Goal: Information Seeking & Learning: Learn about a topic

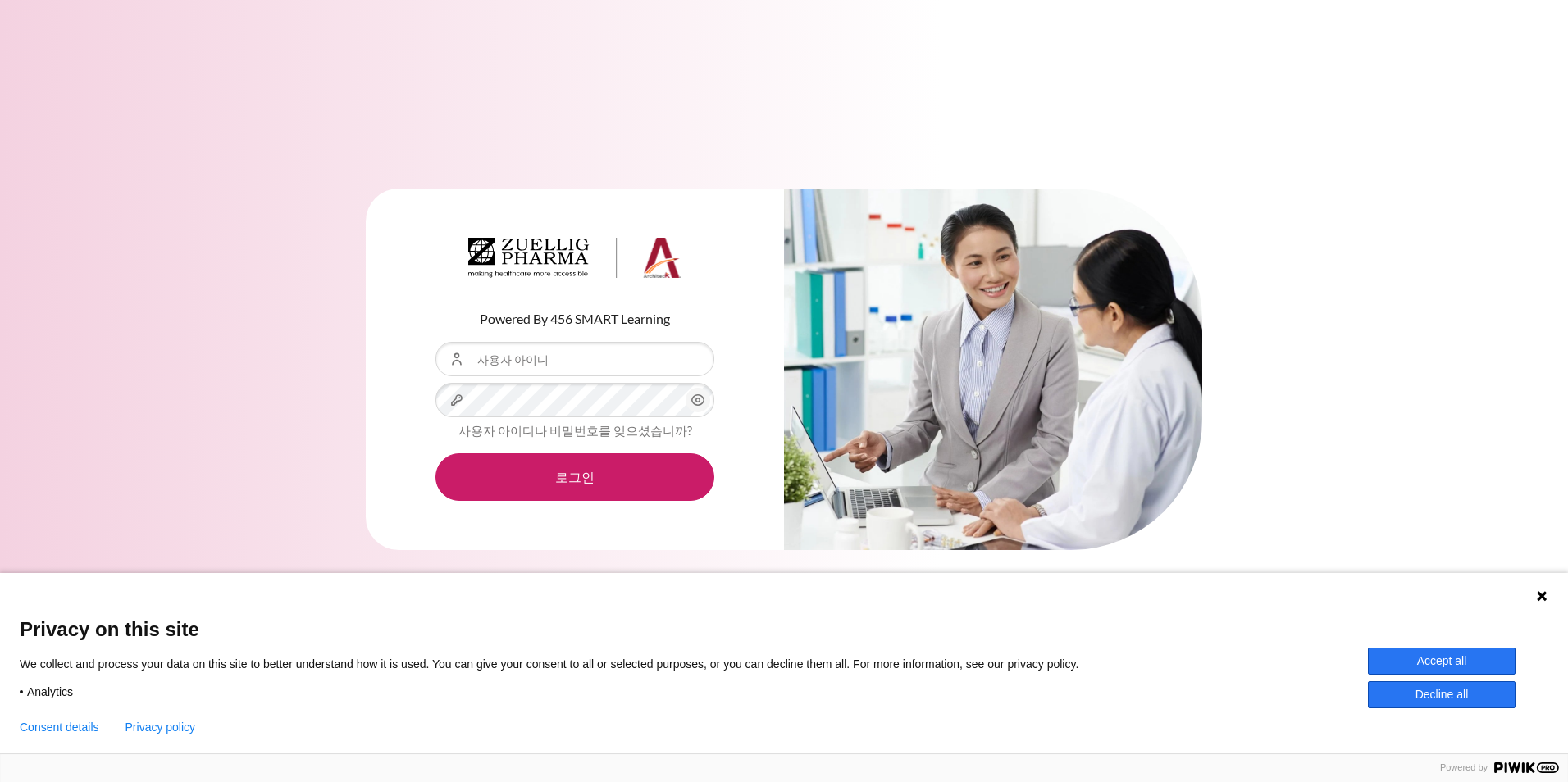
click at [1397, 662] on button "Accept all" at bounding box center [1442, 660] width 148 height 27
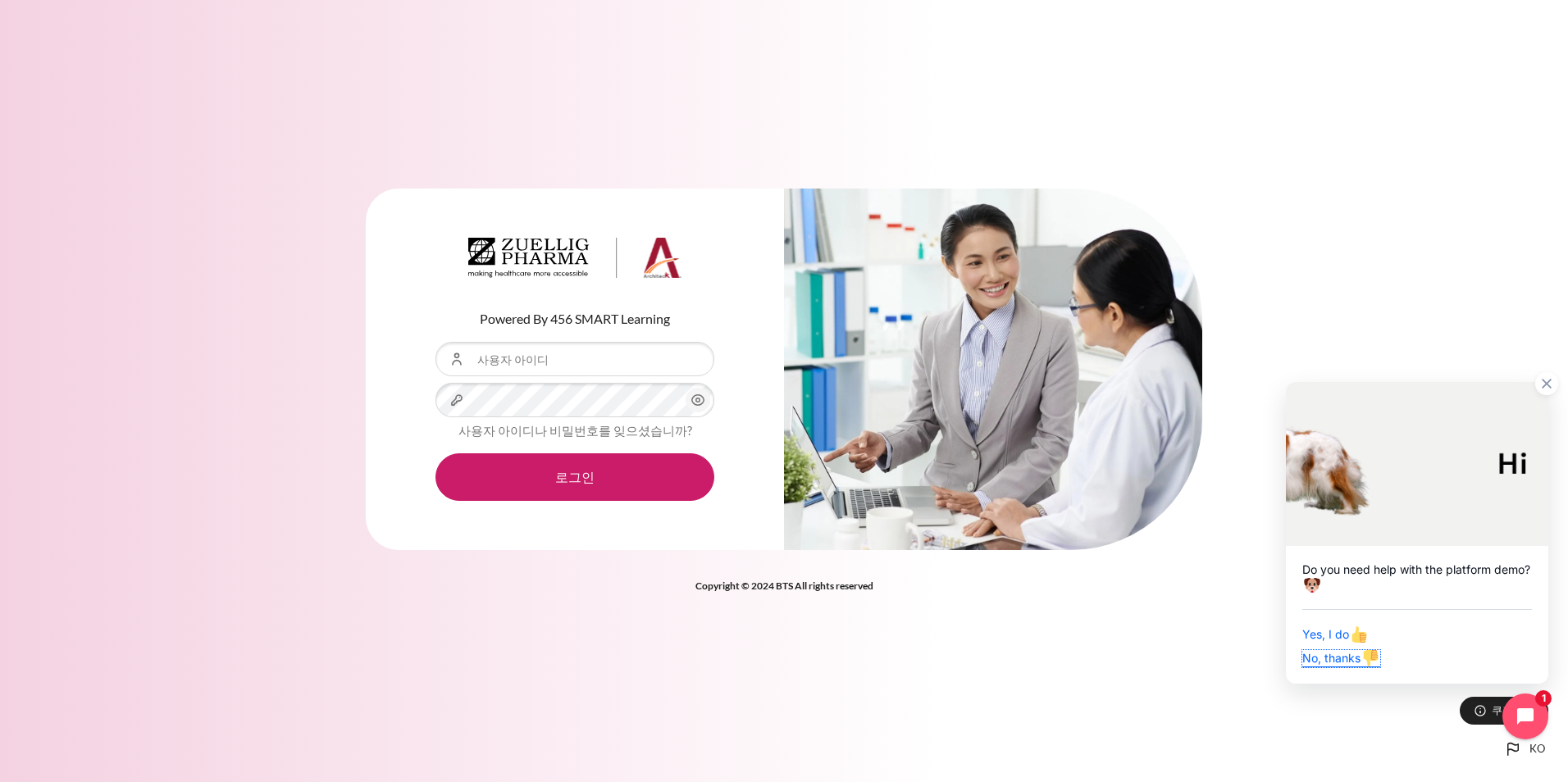
click at [1314, 660] on span "No, thanks" at bounding box center [1341, 658] width 78 height 14
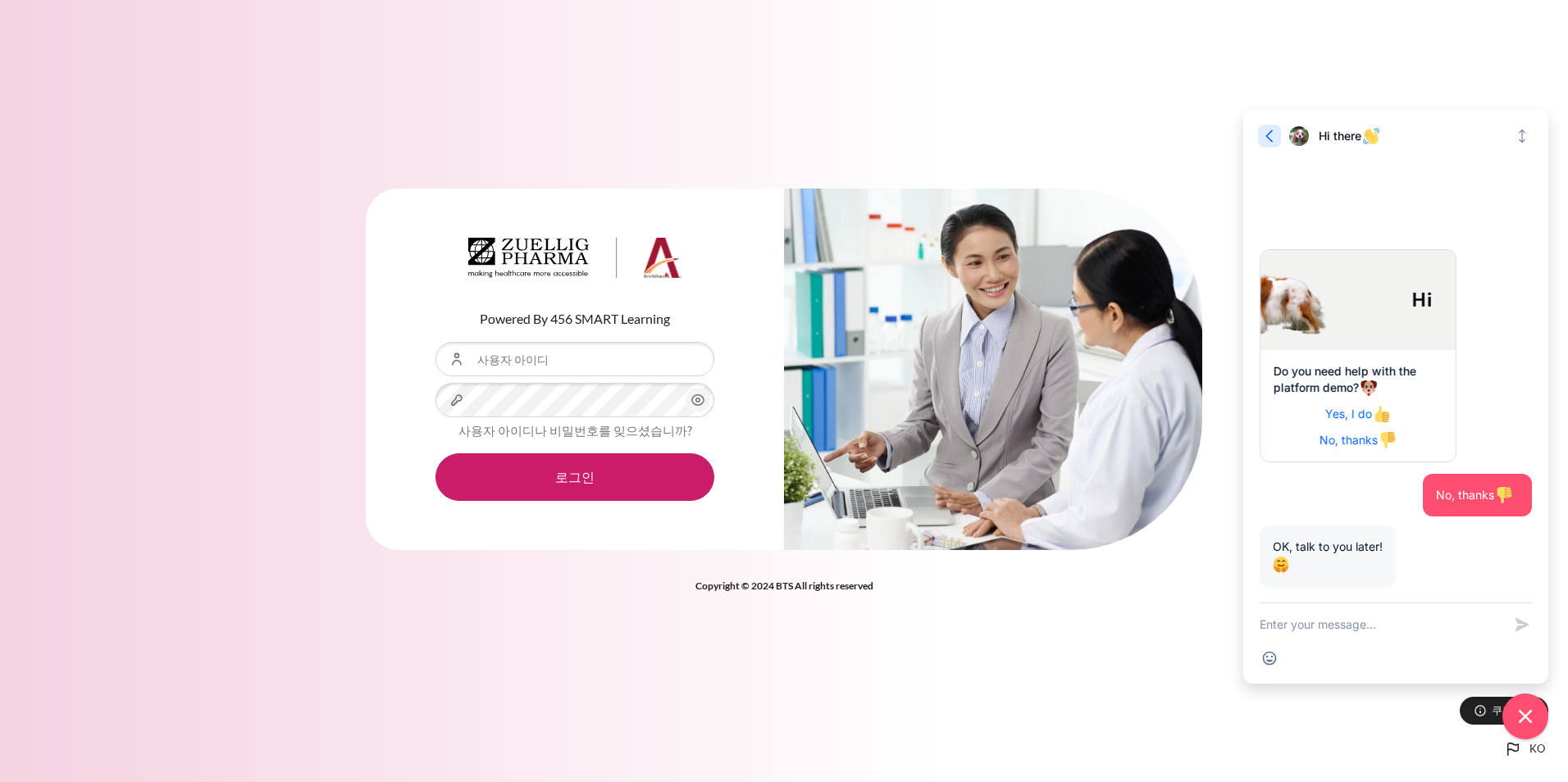
click at [1277, 138] on icon "button" at bounding box center [1268, 136] width 16 height 16
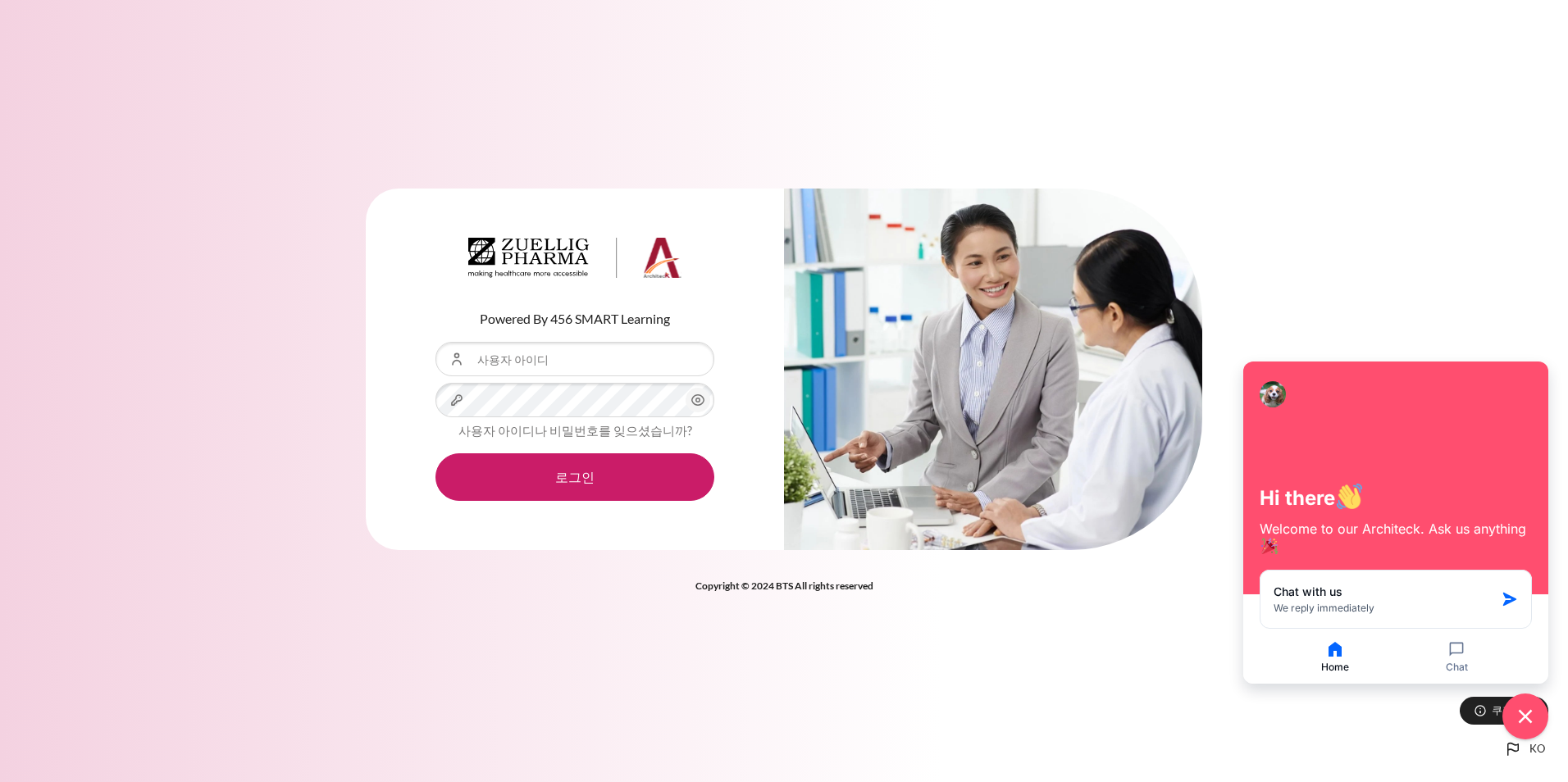
click at [1334, 263] on div "Powered By 456 SMART Learning 사용자 아이디 비밀번호 사용자 아이디나 비밀번호를 잊으셨습니까? 로그인" at bounding box center [784, 380] width 1568 height 432
click at [598, 354] on input "사용자 아이디" at bounding box center [575, 359] width 279 height 35
click at [623, 321] on p "Powered By 456 SMART Learning" at bounding box center [575, 318] width 279 height 20
click at [581, 356] on input "사용자 아이디" at bounding box center [575, 359] width 279 height 35
click at [313, 369] on div "Powered By 456 SMART Learning 사용자 아이디 비밀번호 사용자 아이디나 비밀번호를 잊으셨습니까? 로그인" at bounding box center [784, 380] width 1568 height 432
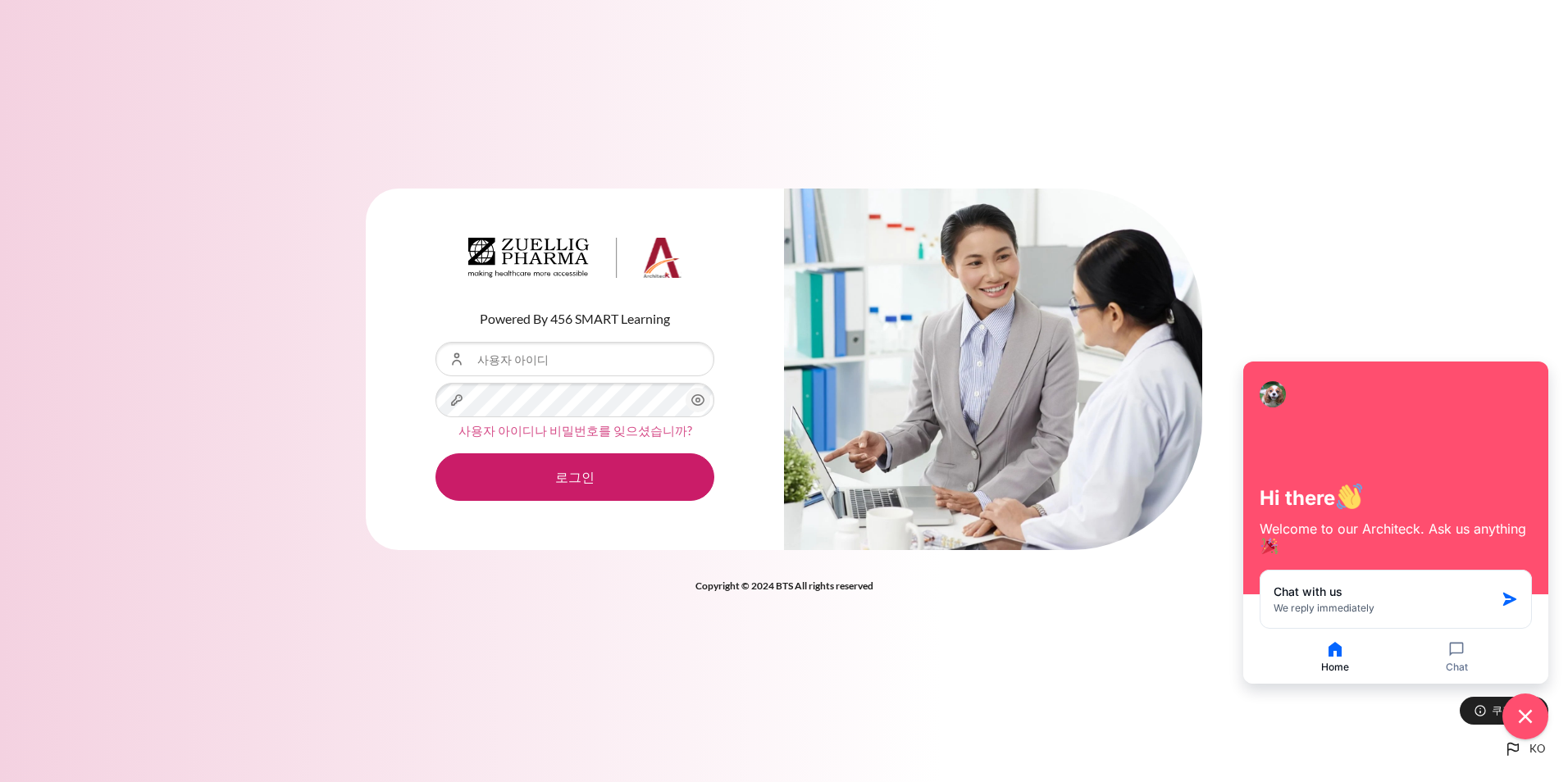
click at [598, 434] on link "사용자 아이디나 비밀번호를 잊으셨습니까?" at bounding box center [575, 431] width 234 height 15
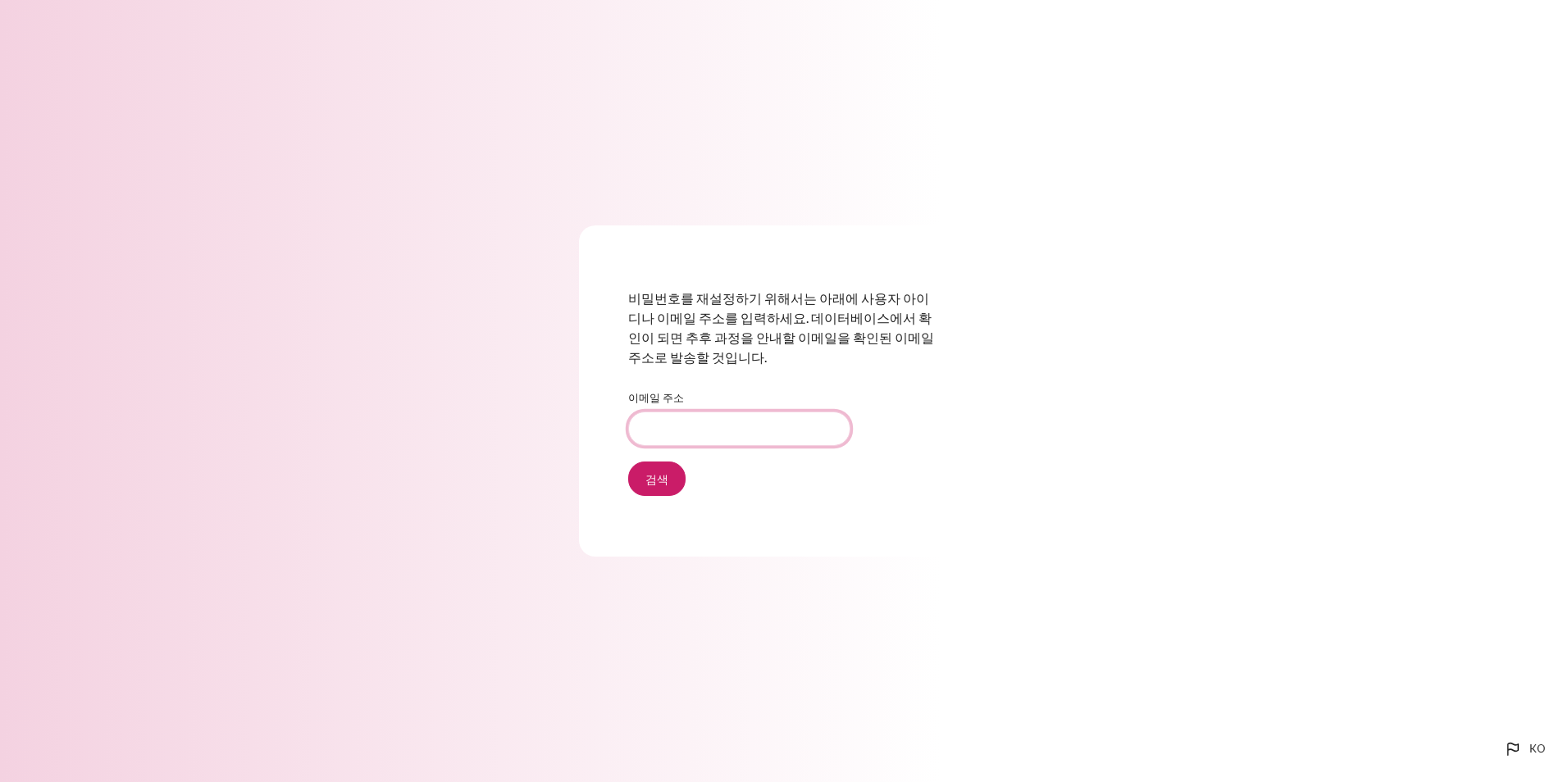
click at [706, 427] on input "이메일 주소" at bounding box center [740, 429] width 222 height 35
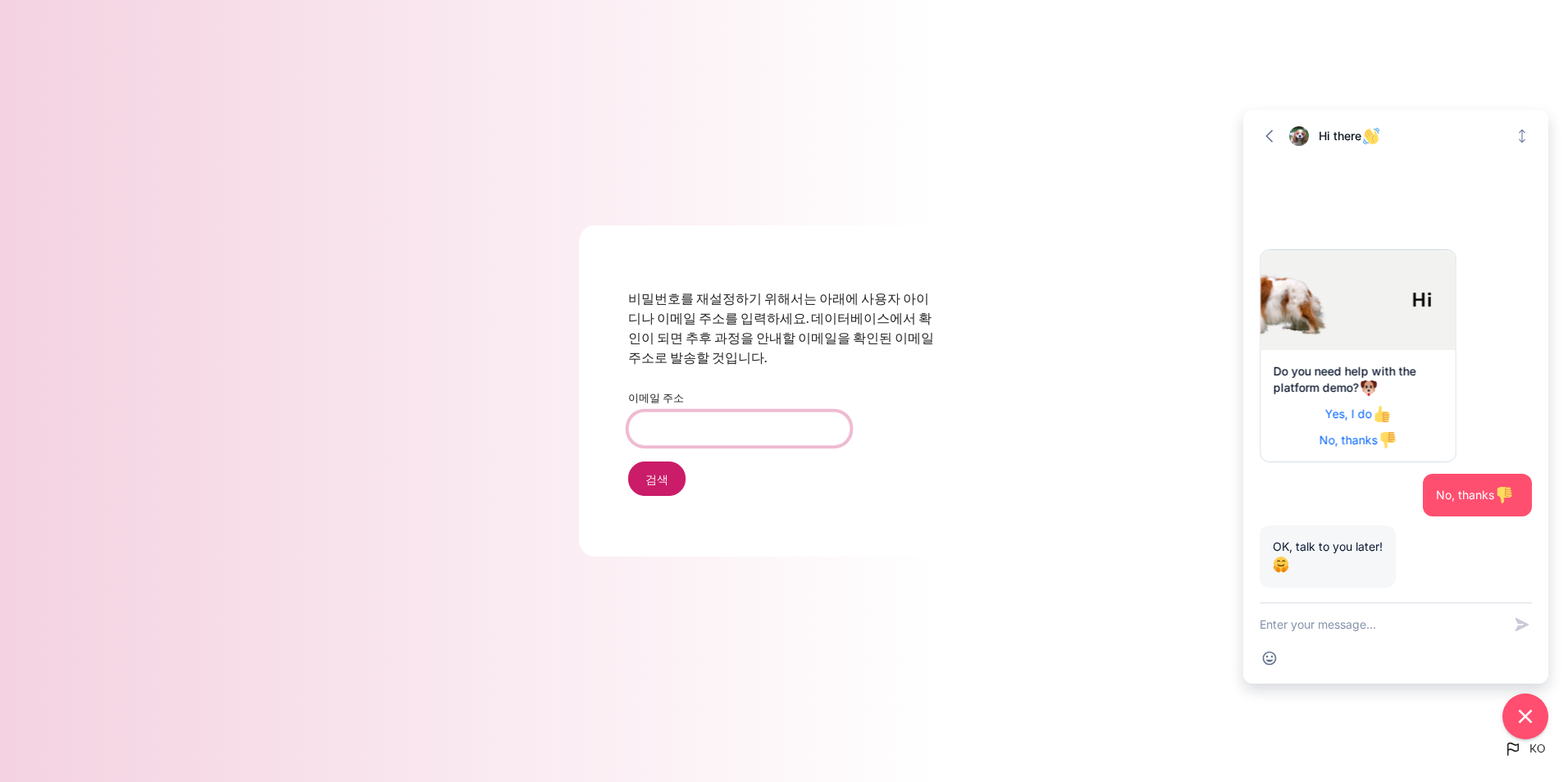
type input "[EMAIL_ADDRESS][DOMAIN_NAME]"
click at [654, 479] on input "검색" at bounding box center [657, 479] width 57 height 35
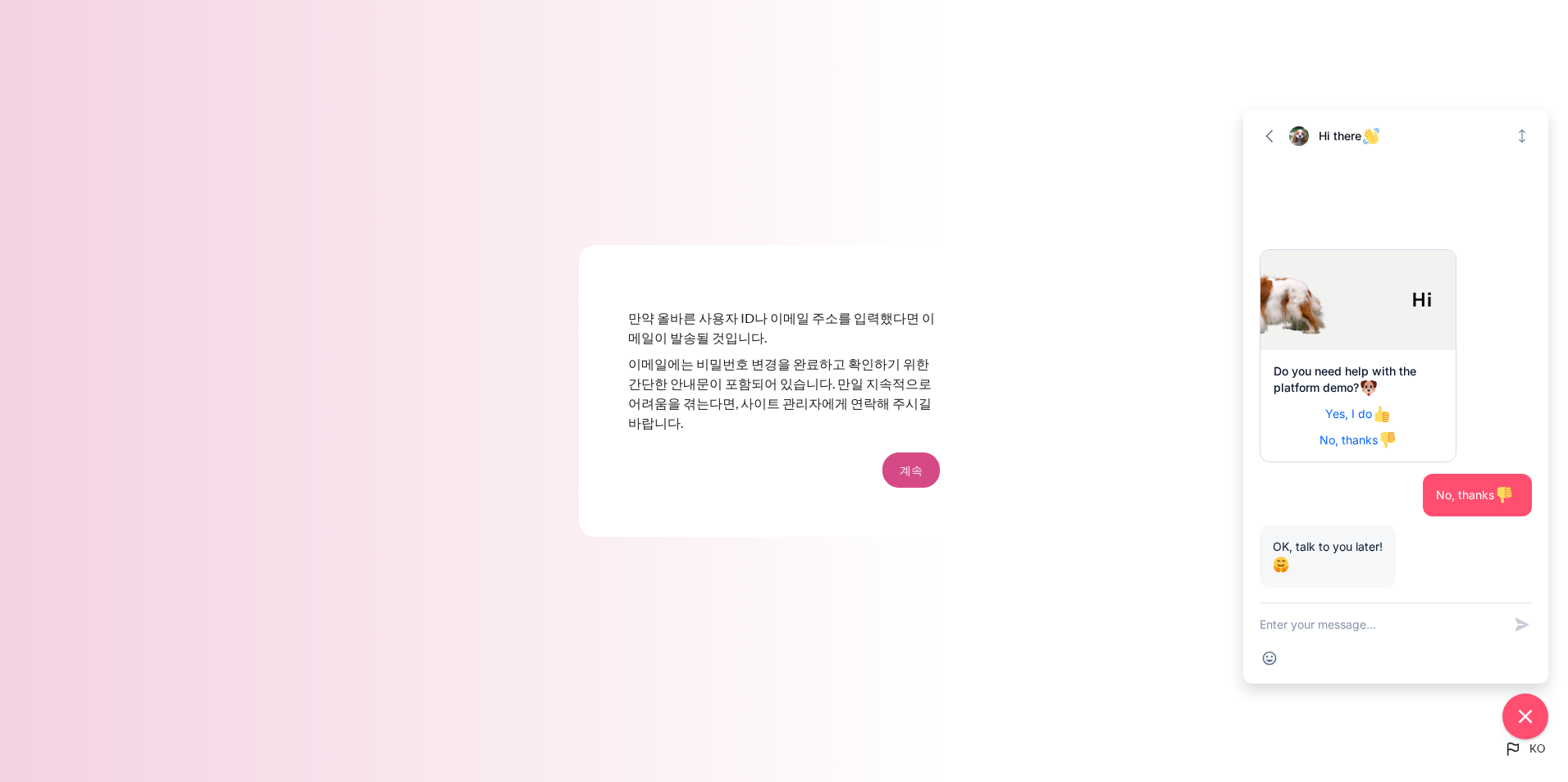
click at [923, 459] on button "계속" at bounding box center [910, 469] width 57 height 35
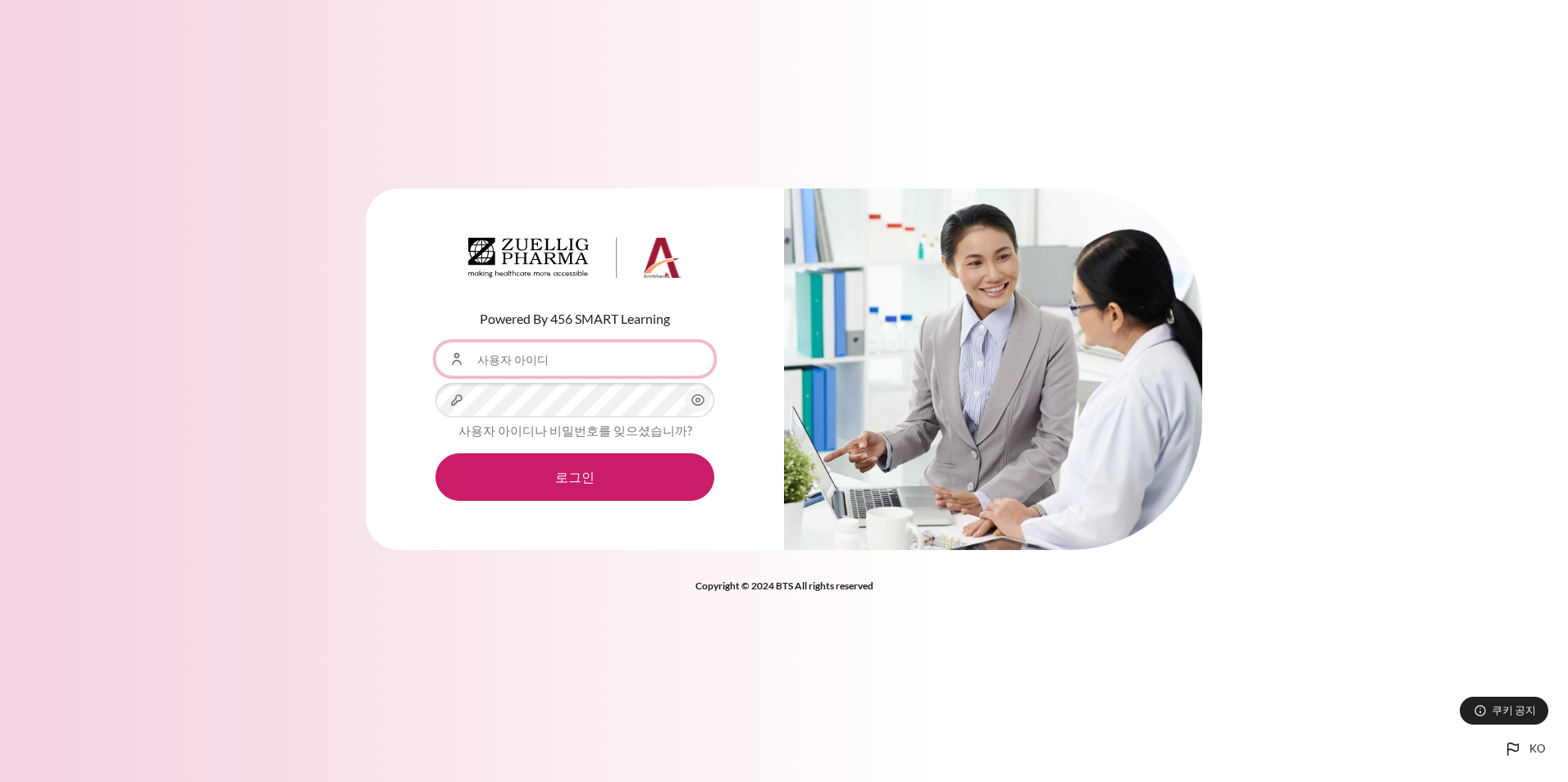
click at [539, 359] on input "사용자 아이디" at bounding box center [575, 359] width 279 height 35
type input "jkkim01@zuelligpharma.com"
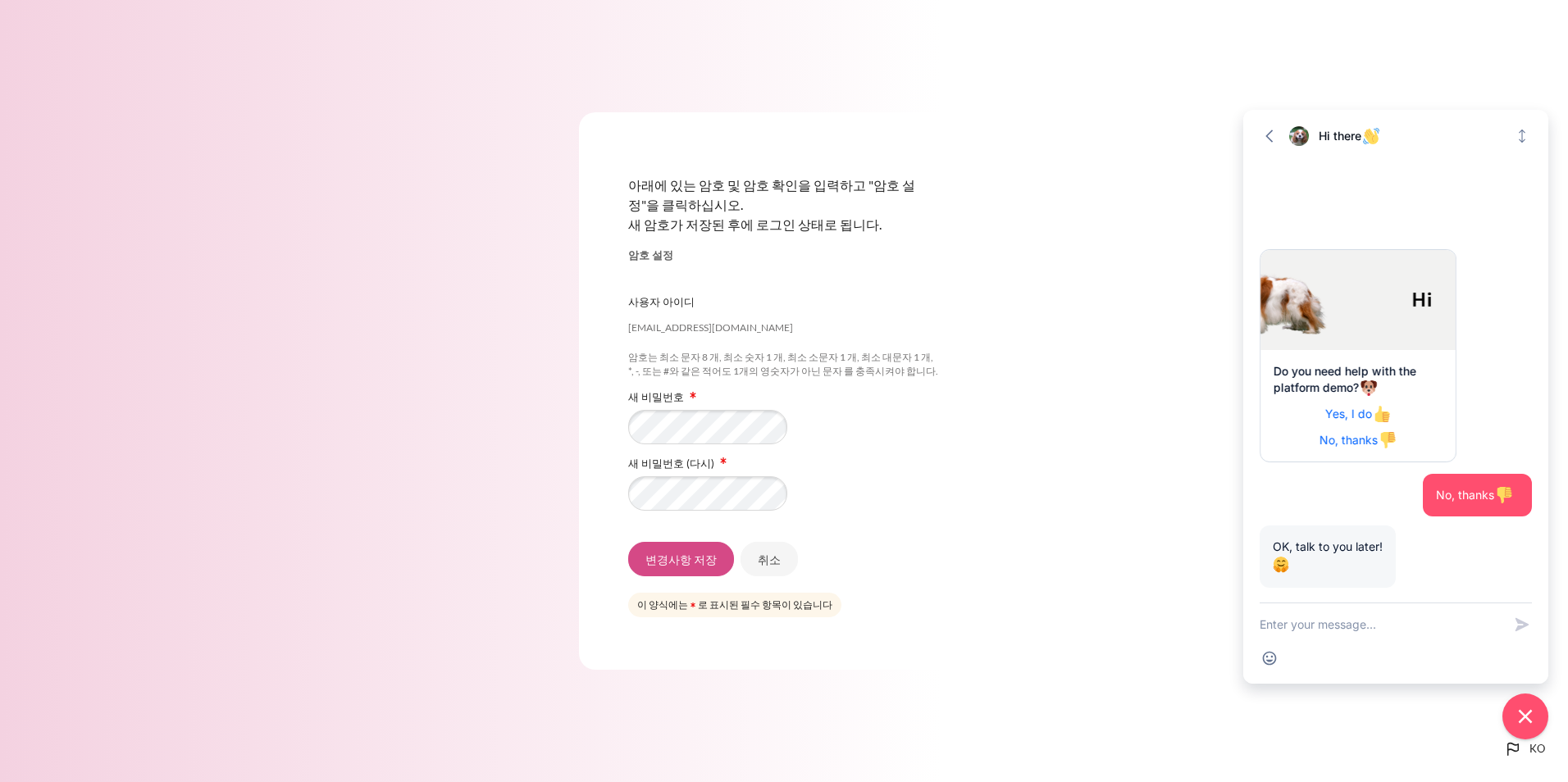
click at [690, 554] on input "변경사항 저장" at bounding box center [681, 559] width 106 height 35
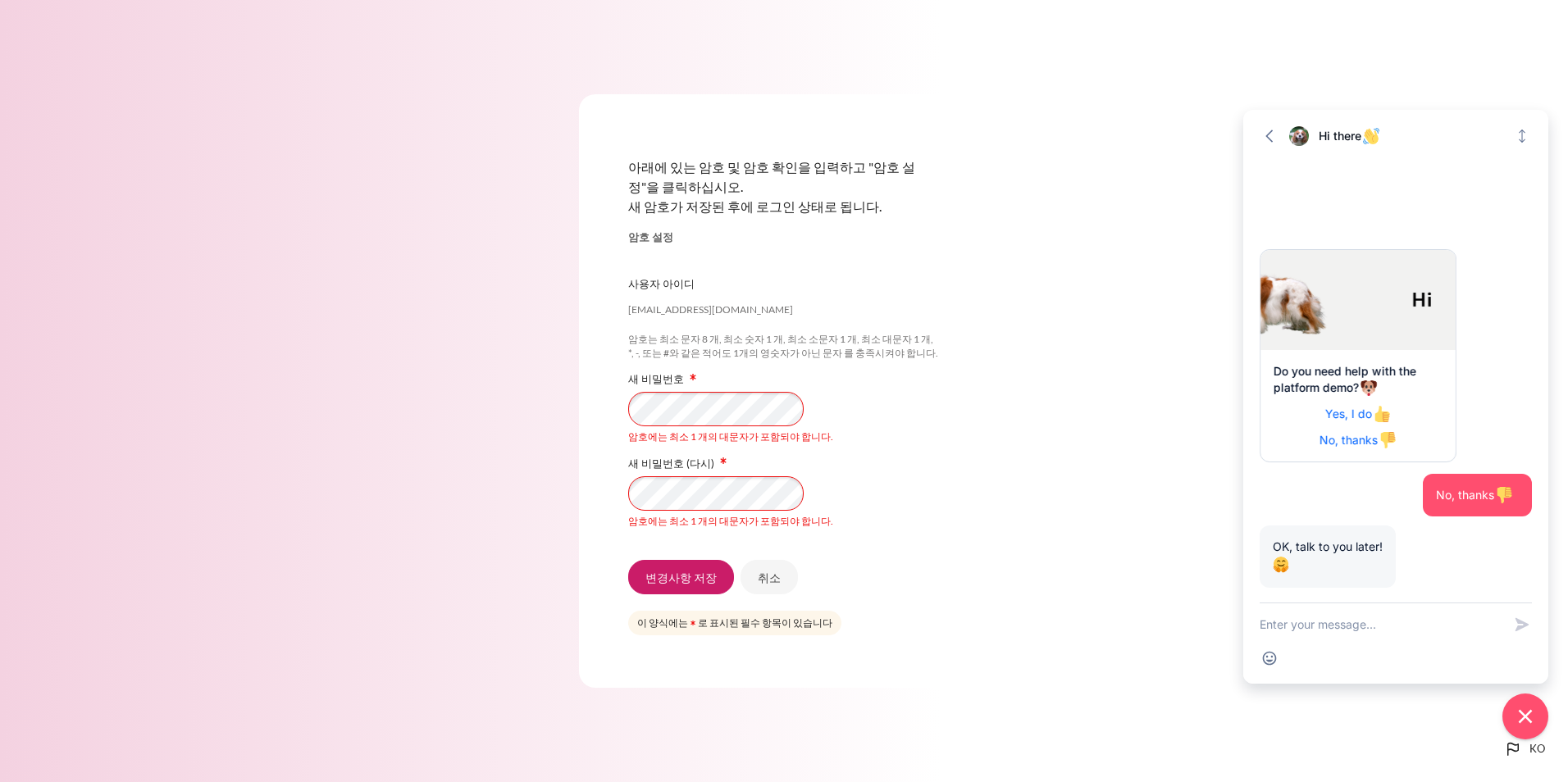
click at [513, 395] on div "아래에 있는 암호 및 암호 확인을 입력하고 "암호 설정"을 클릭하십시오. 새 암호가 저장된 후에 로그인 상태로 됩니다. 암호 설정 [EMAIL…" at bounding box center [784, 391] width 1568 height 692
click at [709, 587] on input "변경사항 저장" at bounding box center [681, 577] width 106 height 35
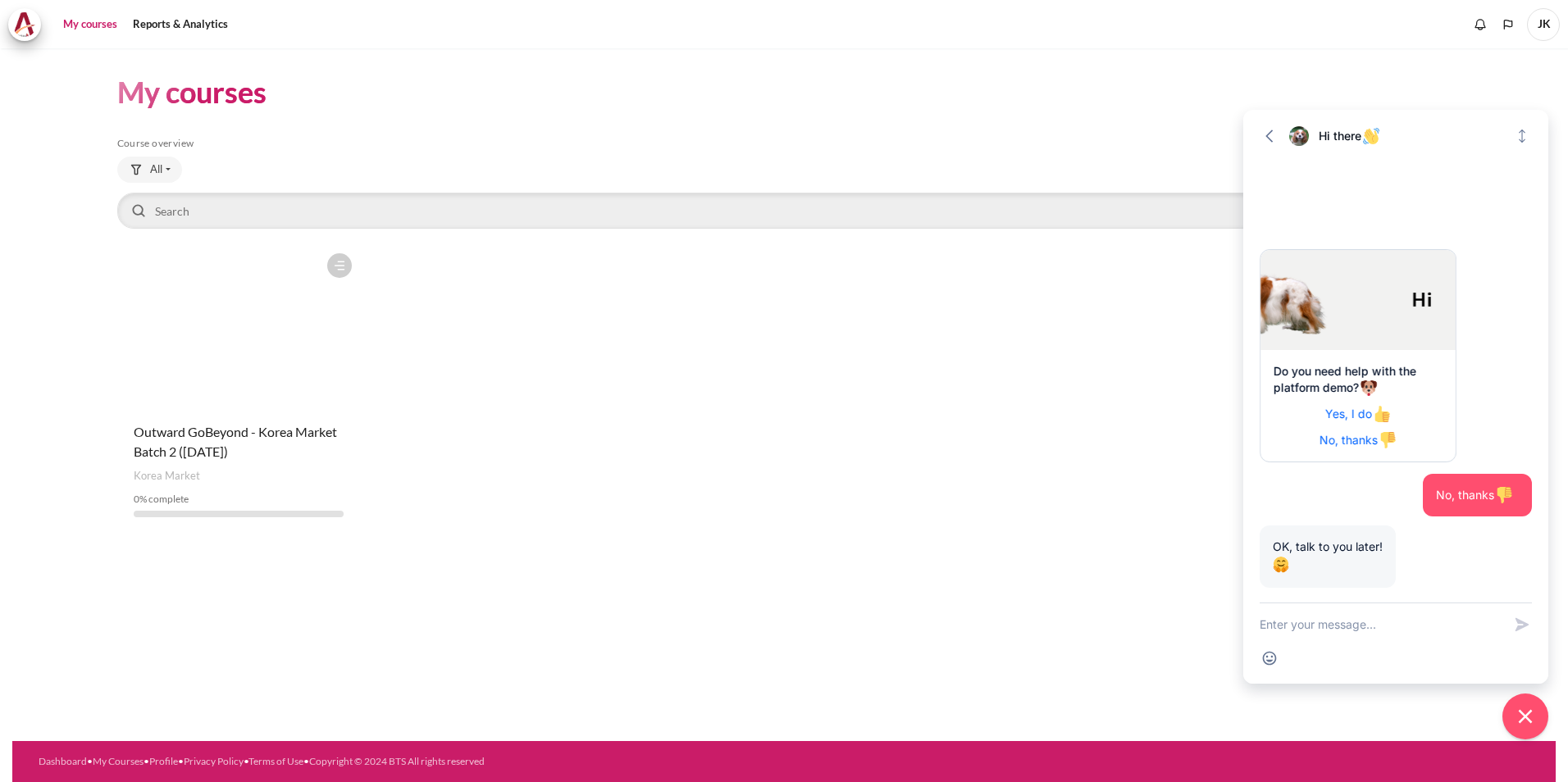
click at [302, 361] on figure "Content" at bounding box center [238, 327] width 243 height 164
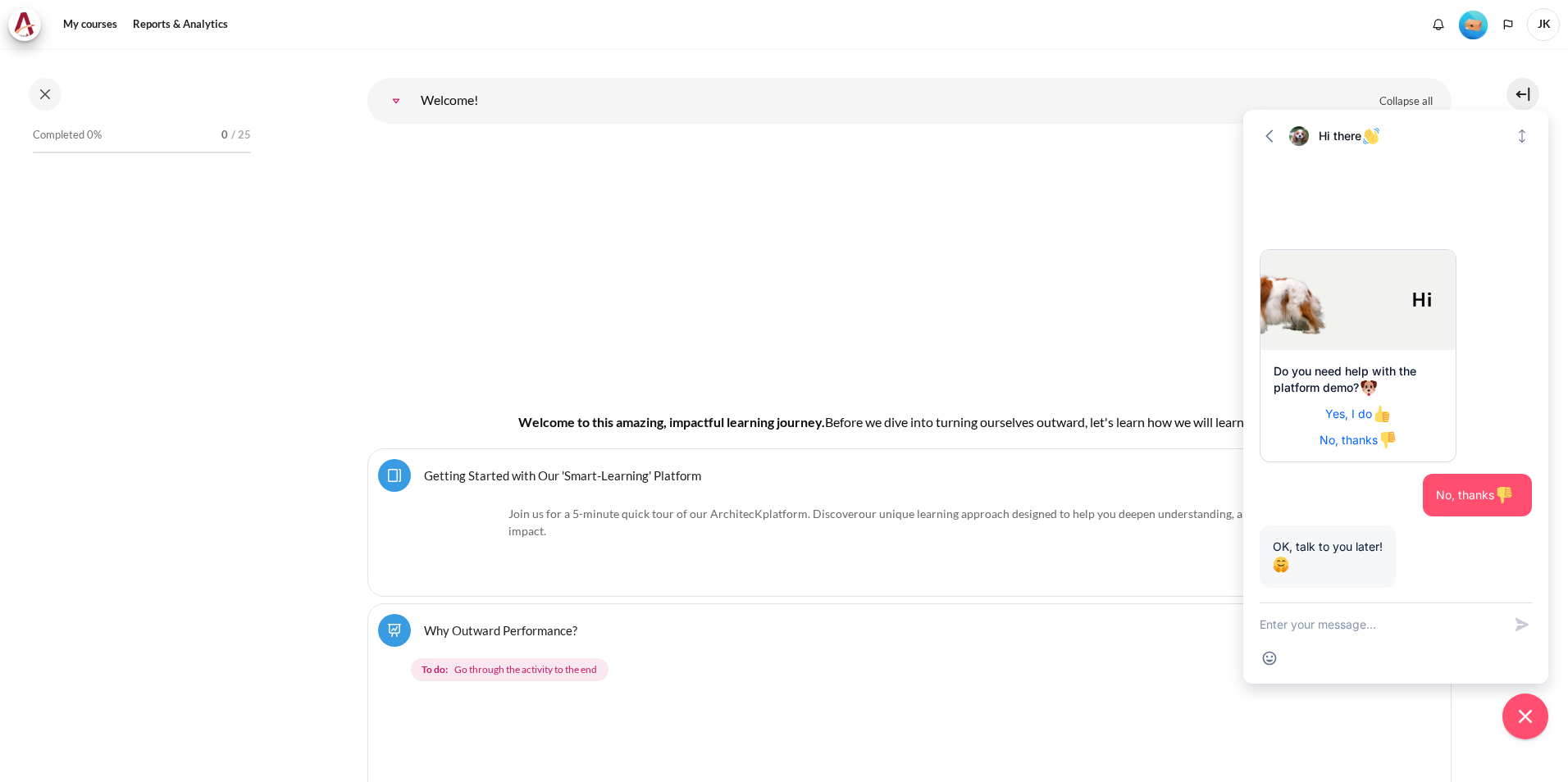
scroll to position [210, 0]
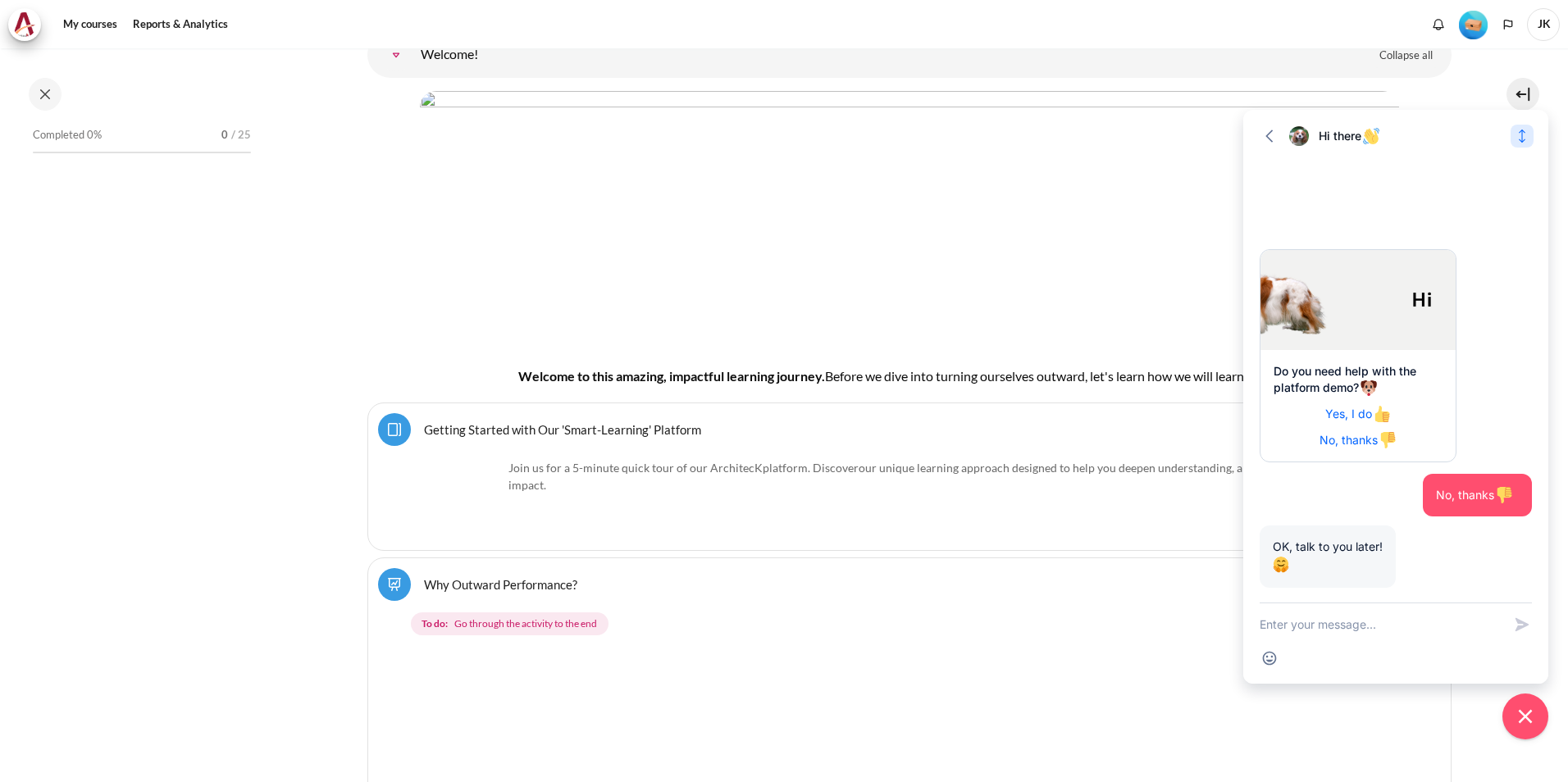
click at [1528, 138] on icon "Expand" at bounding box center [1521, 136] width 16 height 16
click at [1523, 47] on icon "Collapse" at bounding box center [1522, 46] width 7 height 15
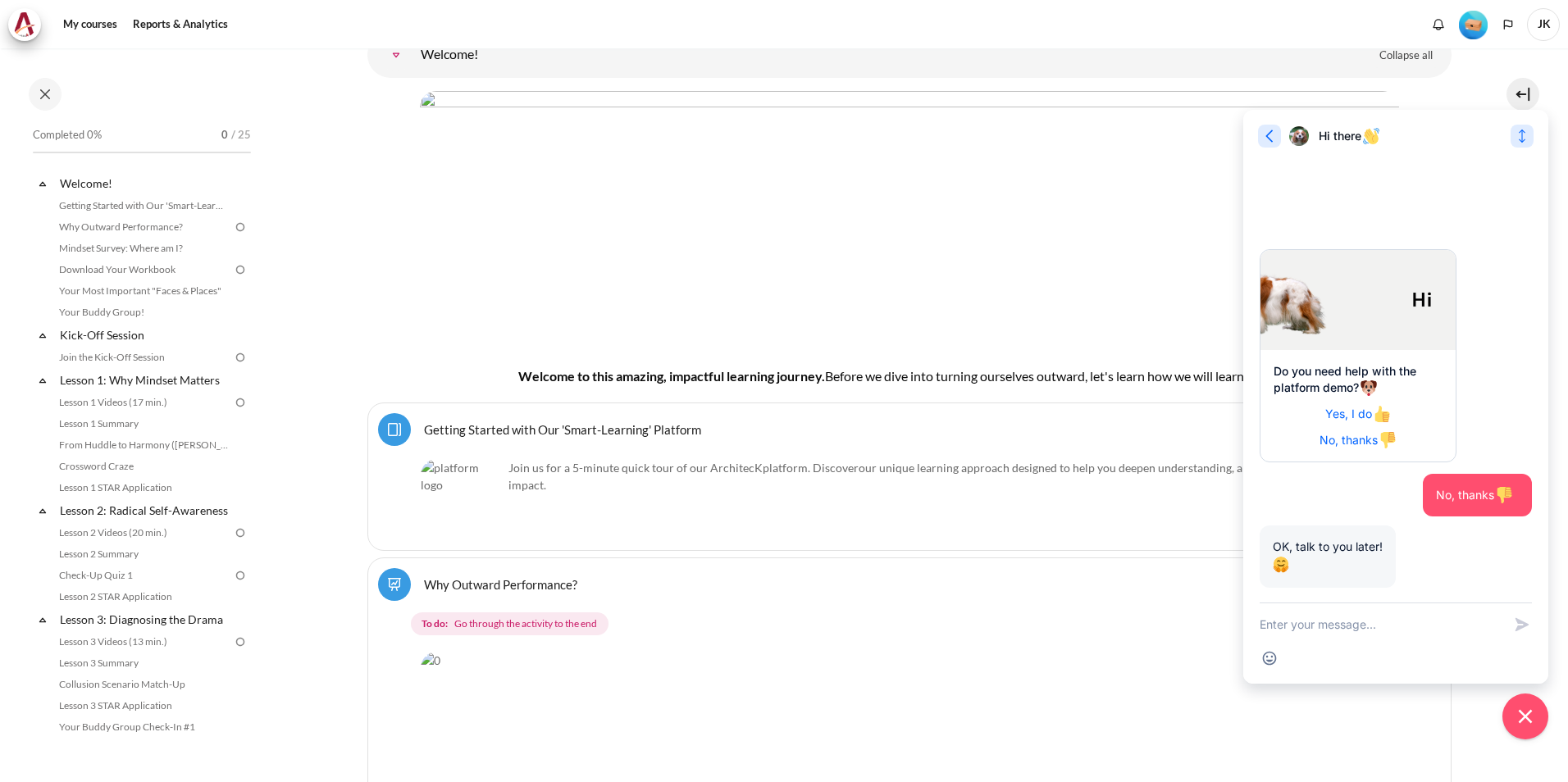
click at [1263, 142] on icon "button" at bounding box center [1268, 136] width 16 height 16
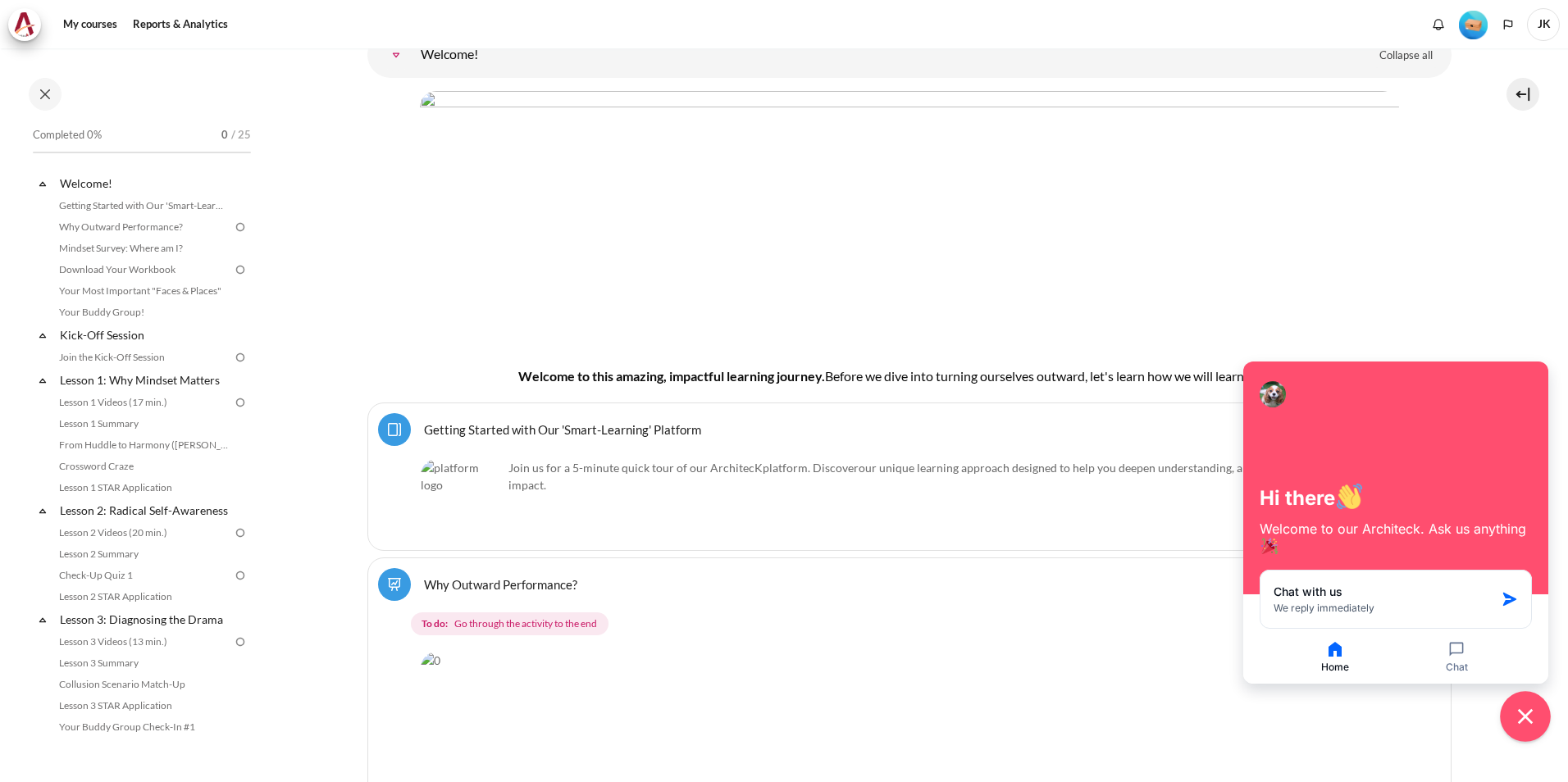
click at [1527, 719] on icon "Close chat widget" at bounding box center [1526, 717] width 15 height 15
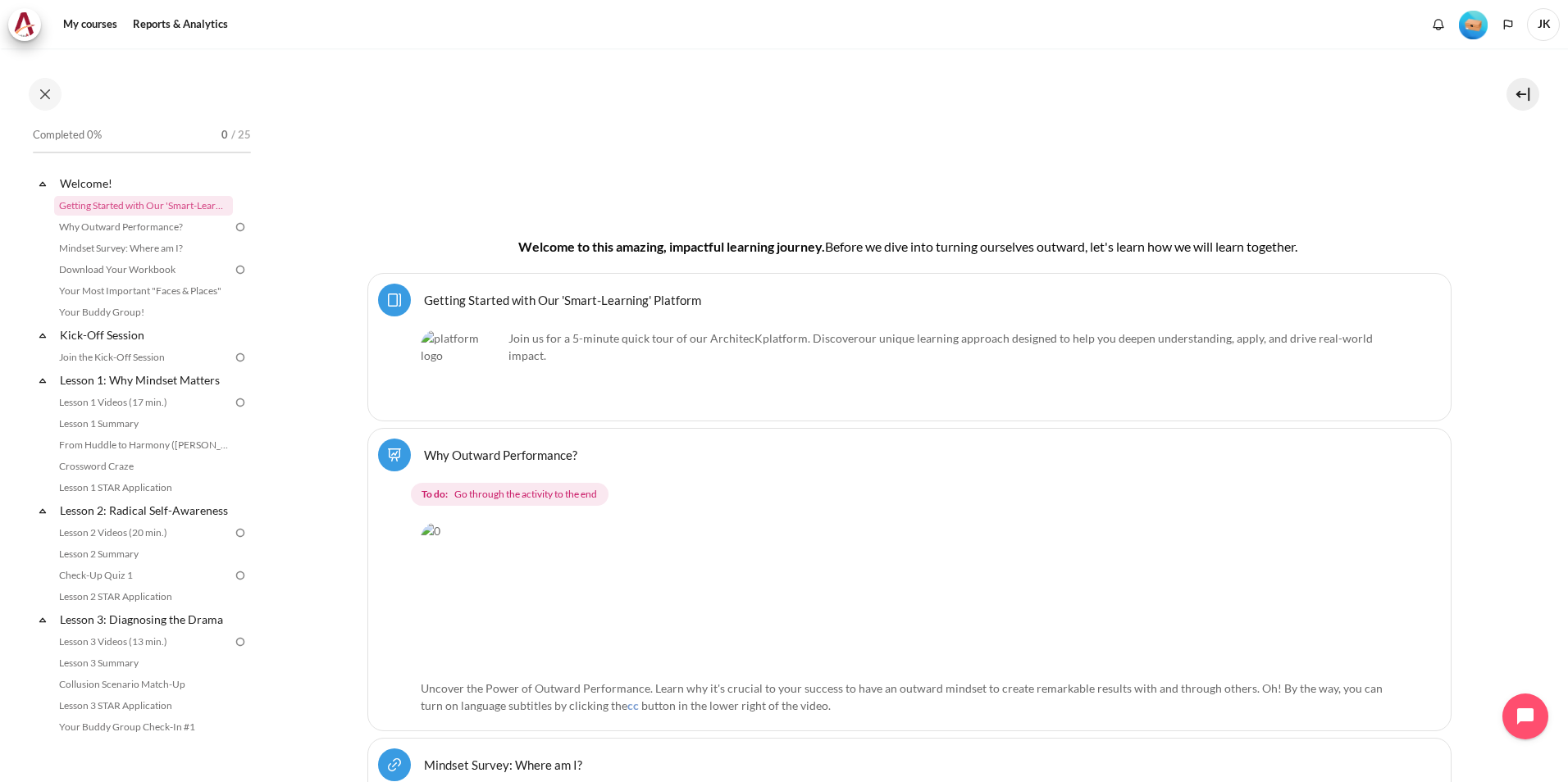
scroll to position [374, 0]
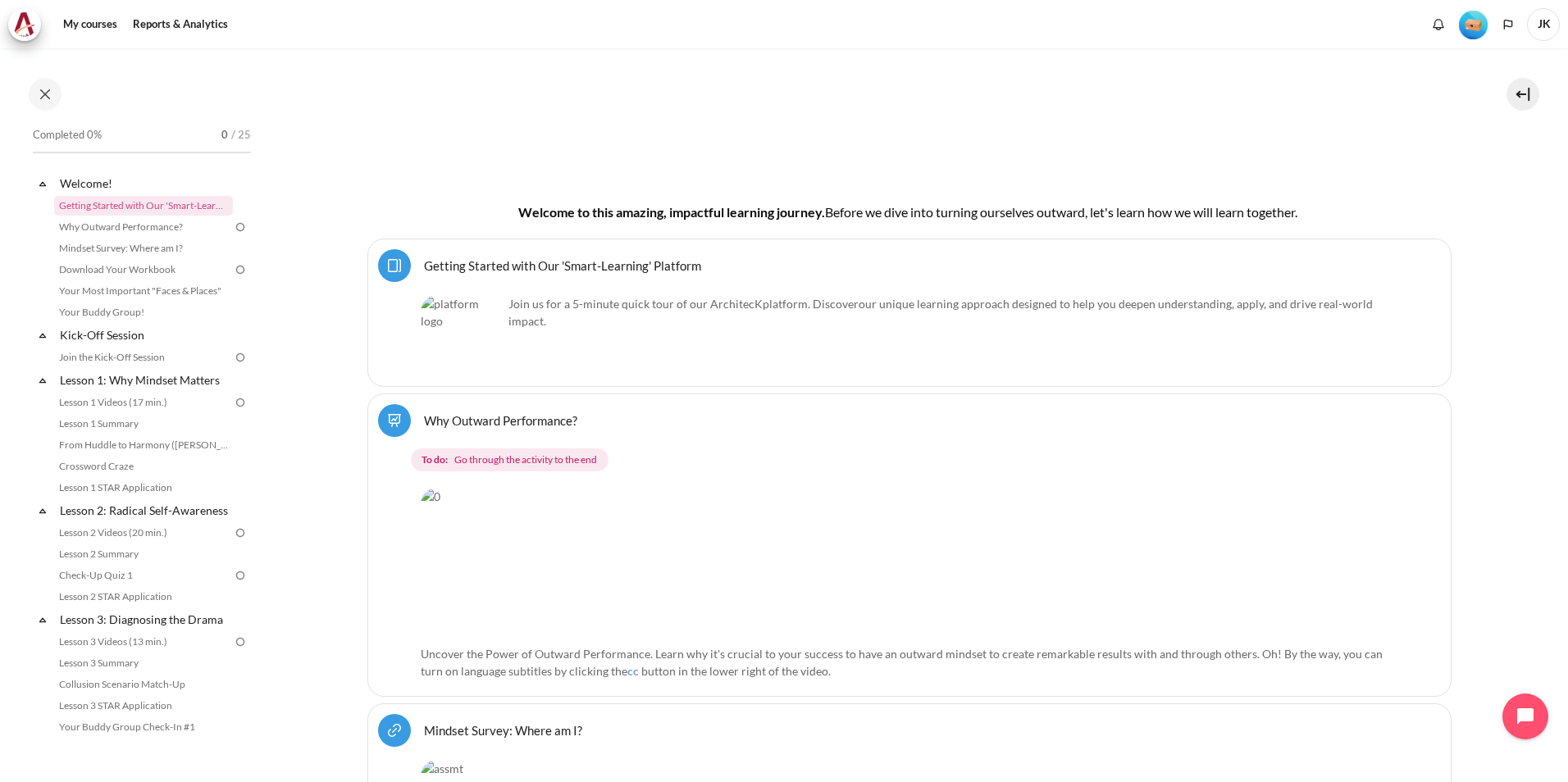
click at [654, 264] on link "Getting Started with Our 'Smart-Learning' Platform Page" at bounding box center [563, 265] width 277 height 16
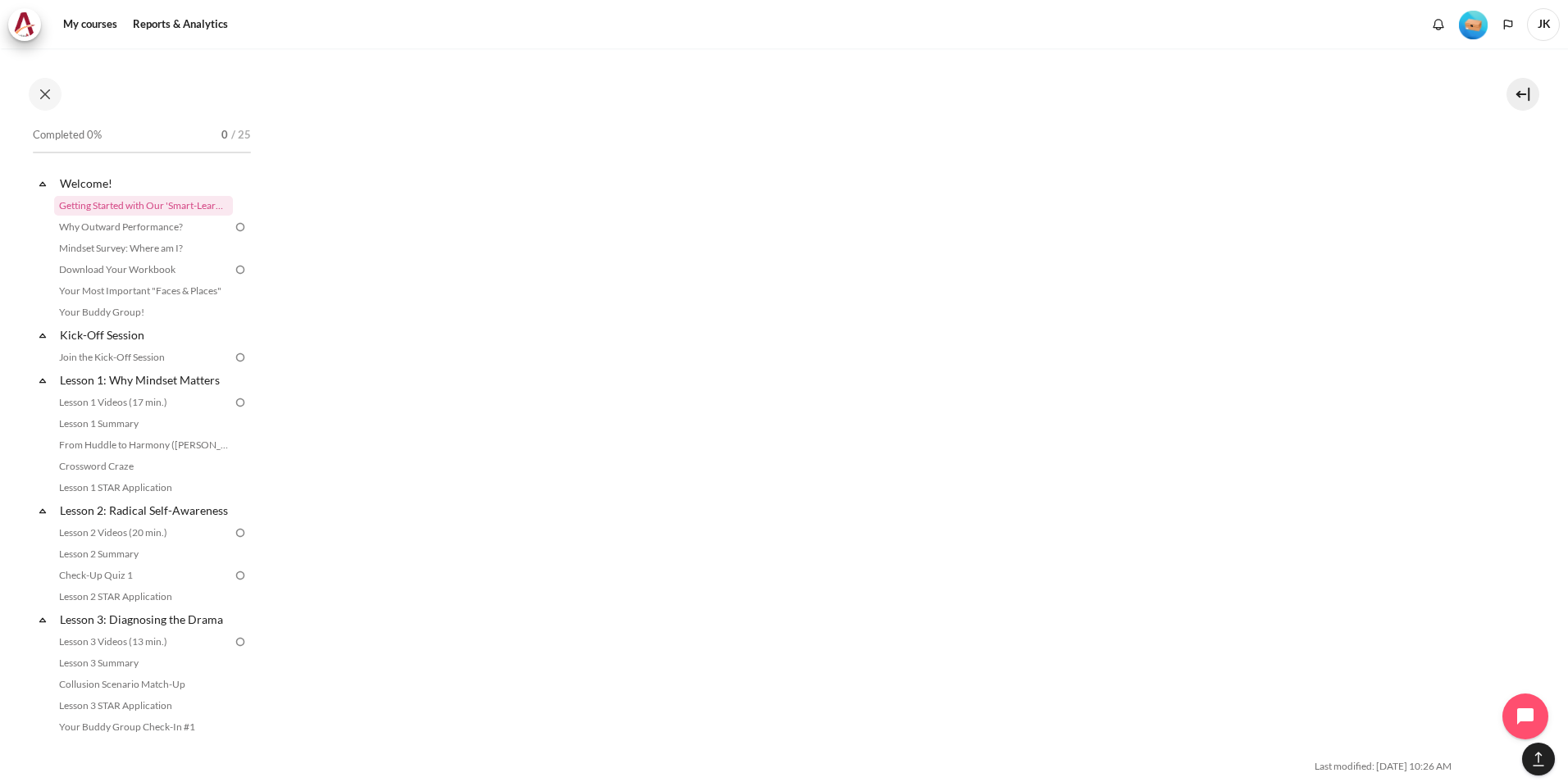
scroll to position [5112, 0]
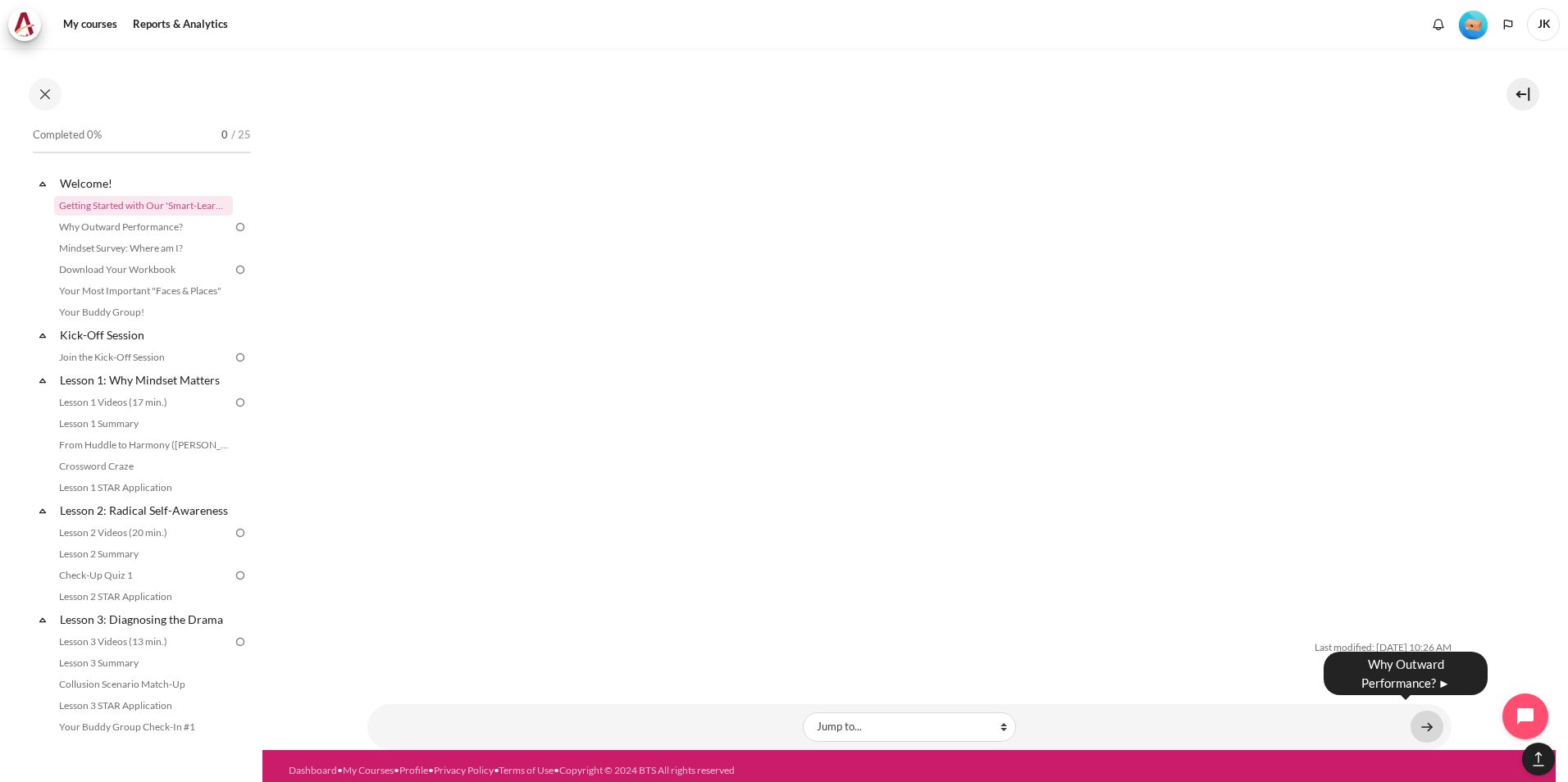
click at [1431, 722] on link "Content" at bounding box center [1427, 726] width 33 height 32
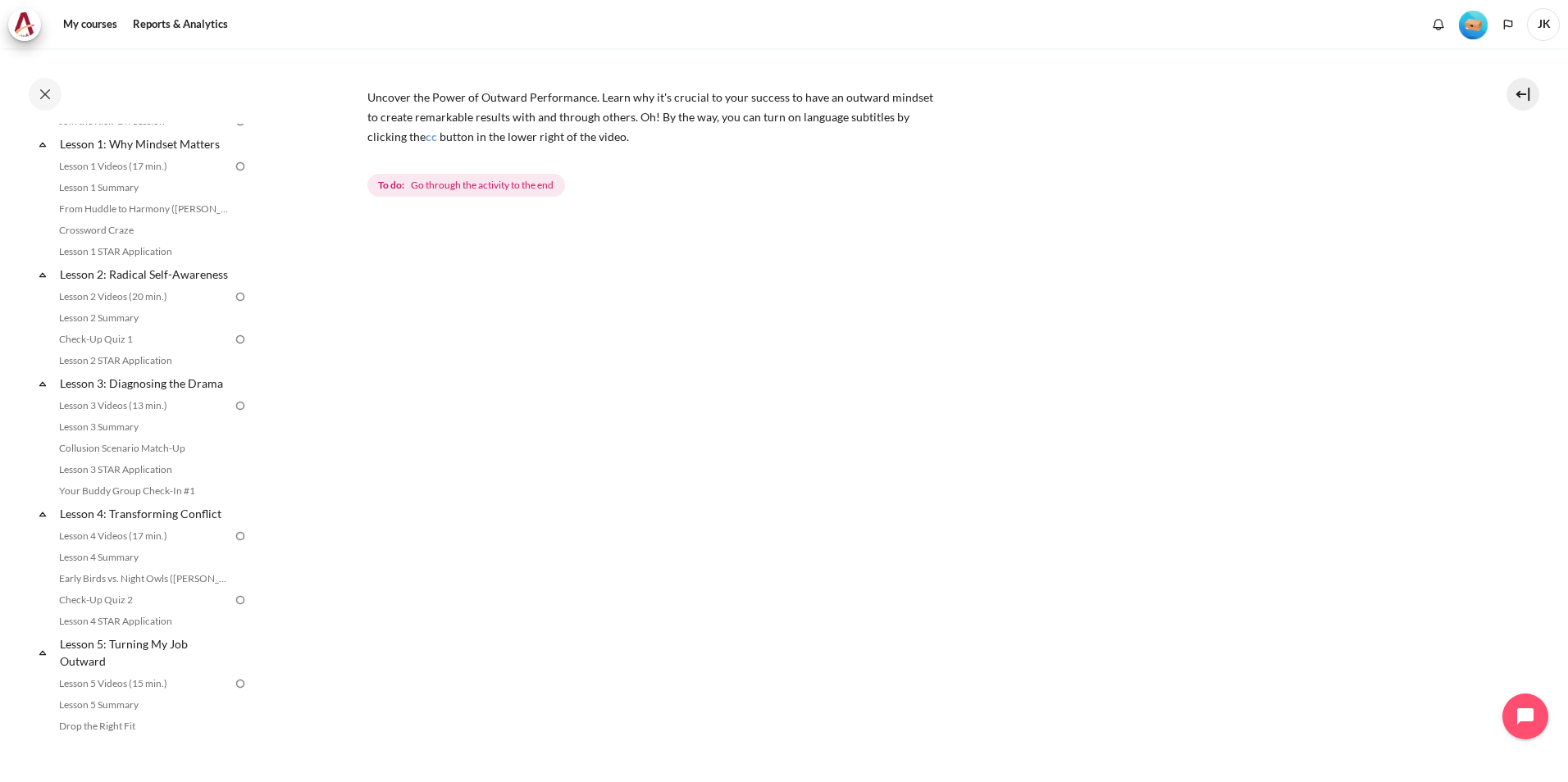
scroll to position [512, 0]
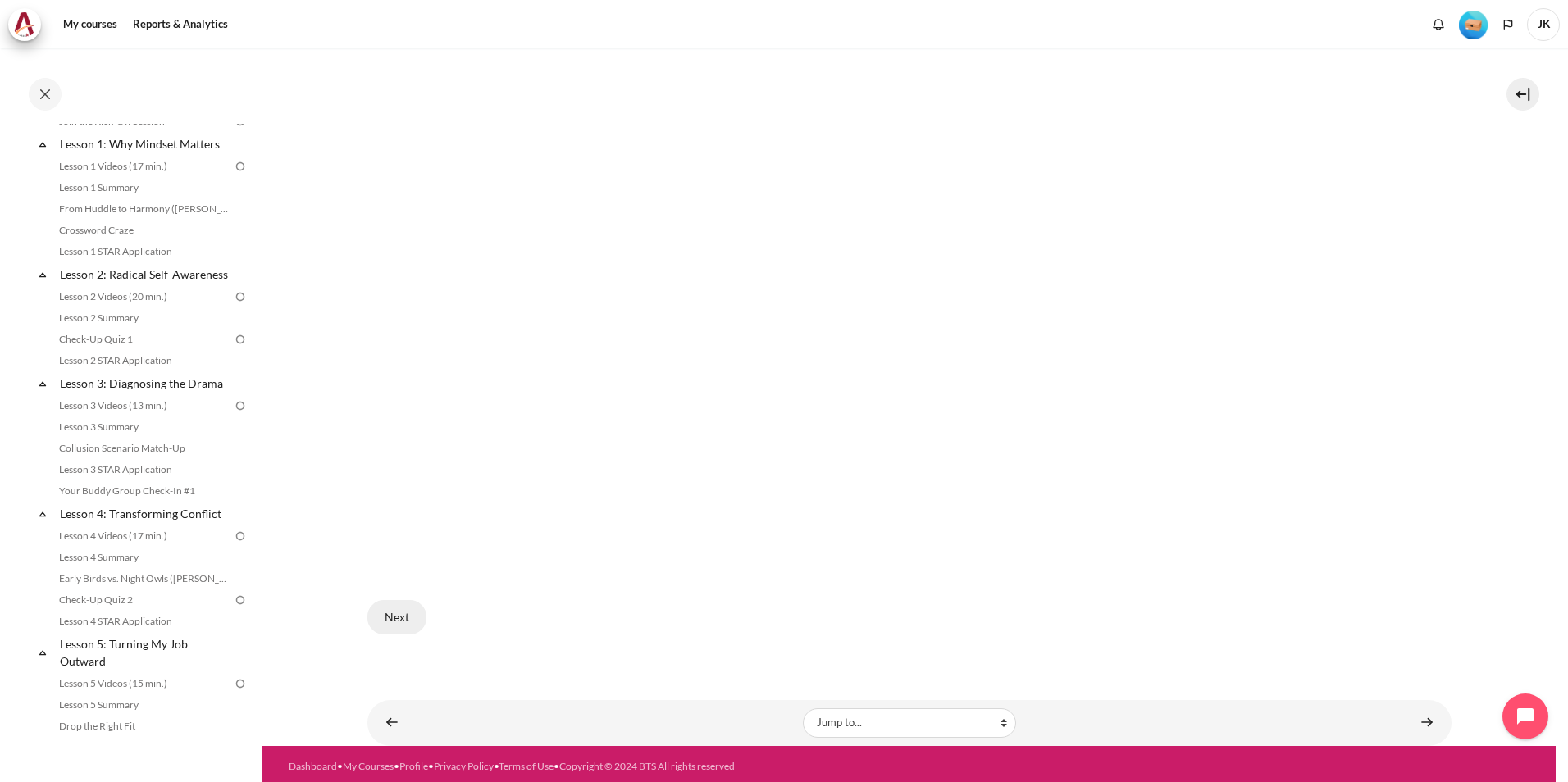
click at [408, 621] on button "Next" at bounding box center [397, 617] width 59 height 35
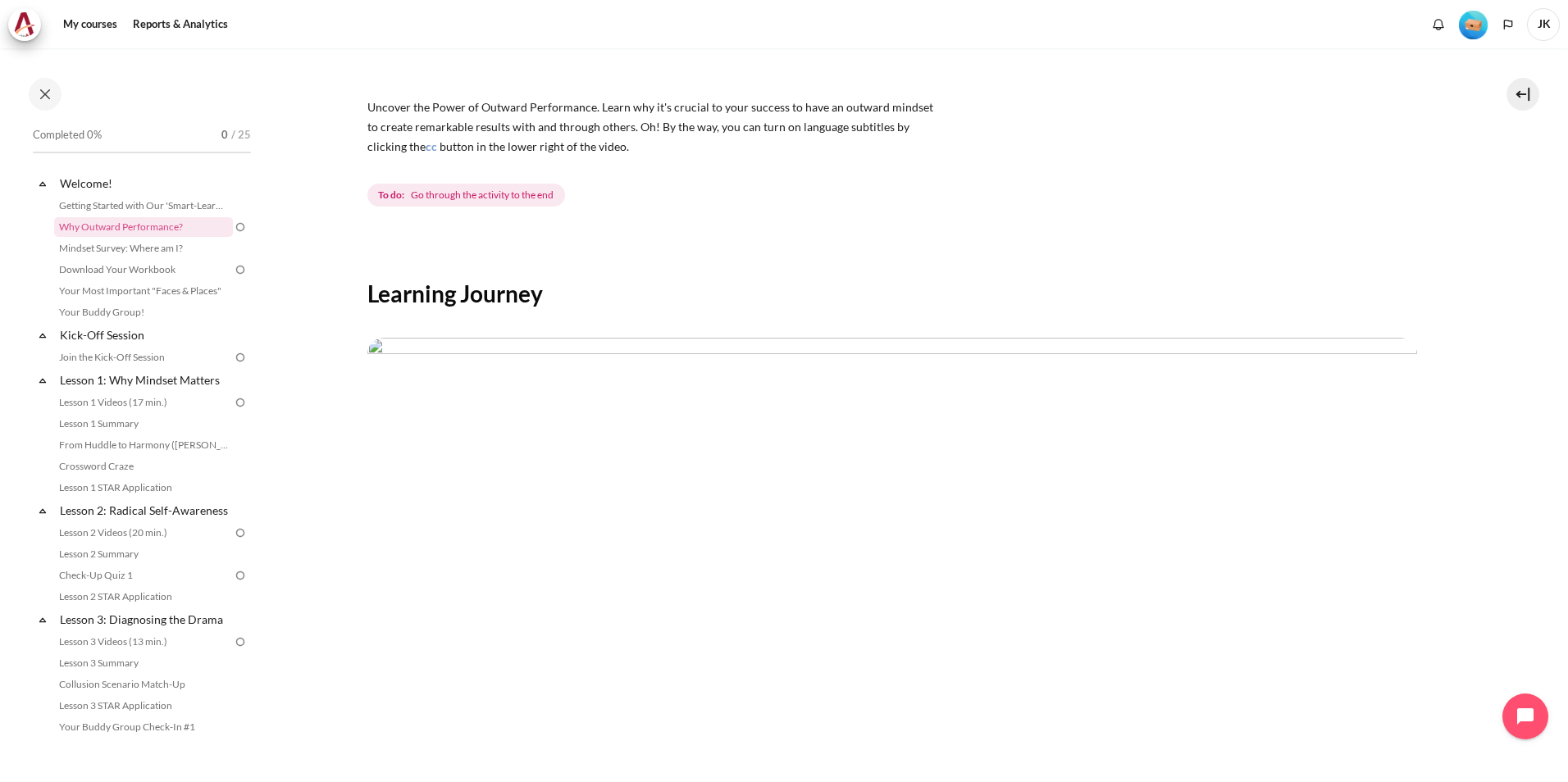
scroll to position [529, 0]
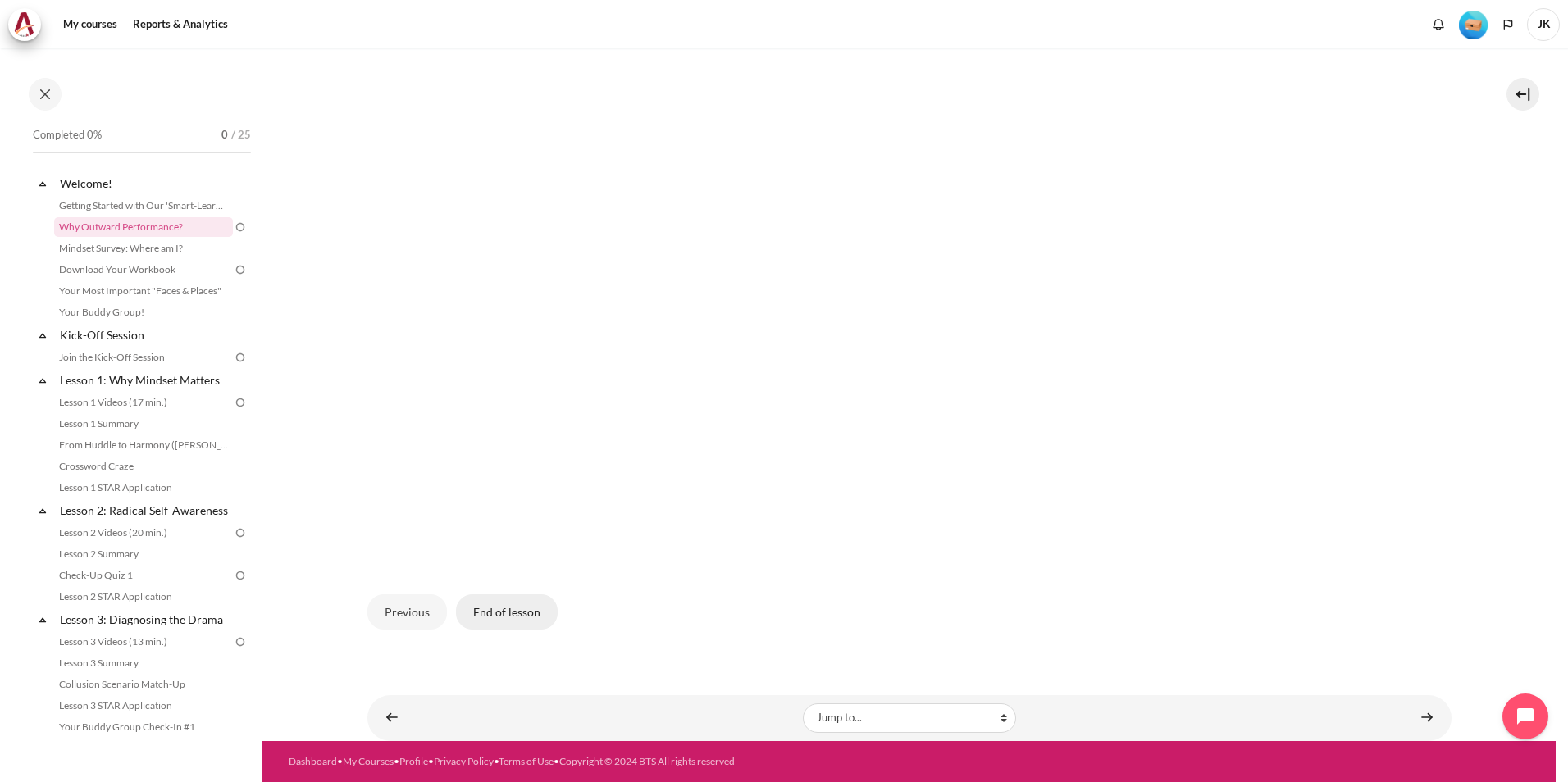
click at [524, 617] on button "End of lesson" at bounding box center [507, 611] width 102 height 35
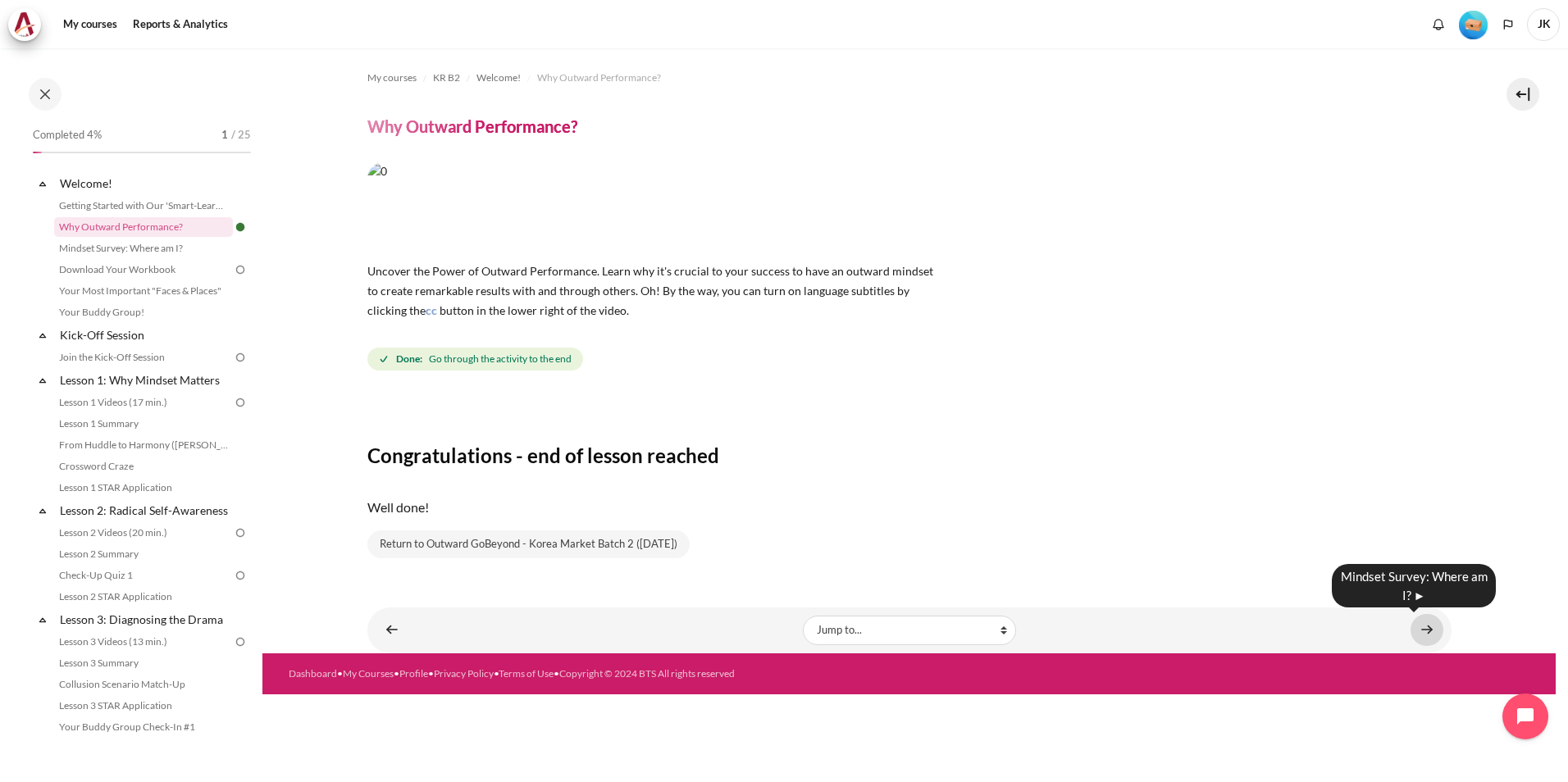
click at [1420, 628] on link "Content" at bounding box center [1427, 630] width 33 height 32
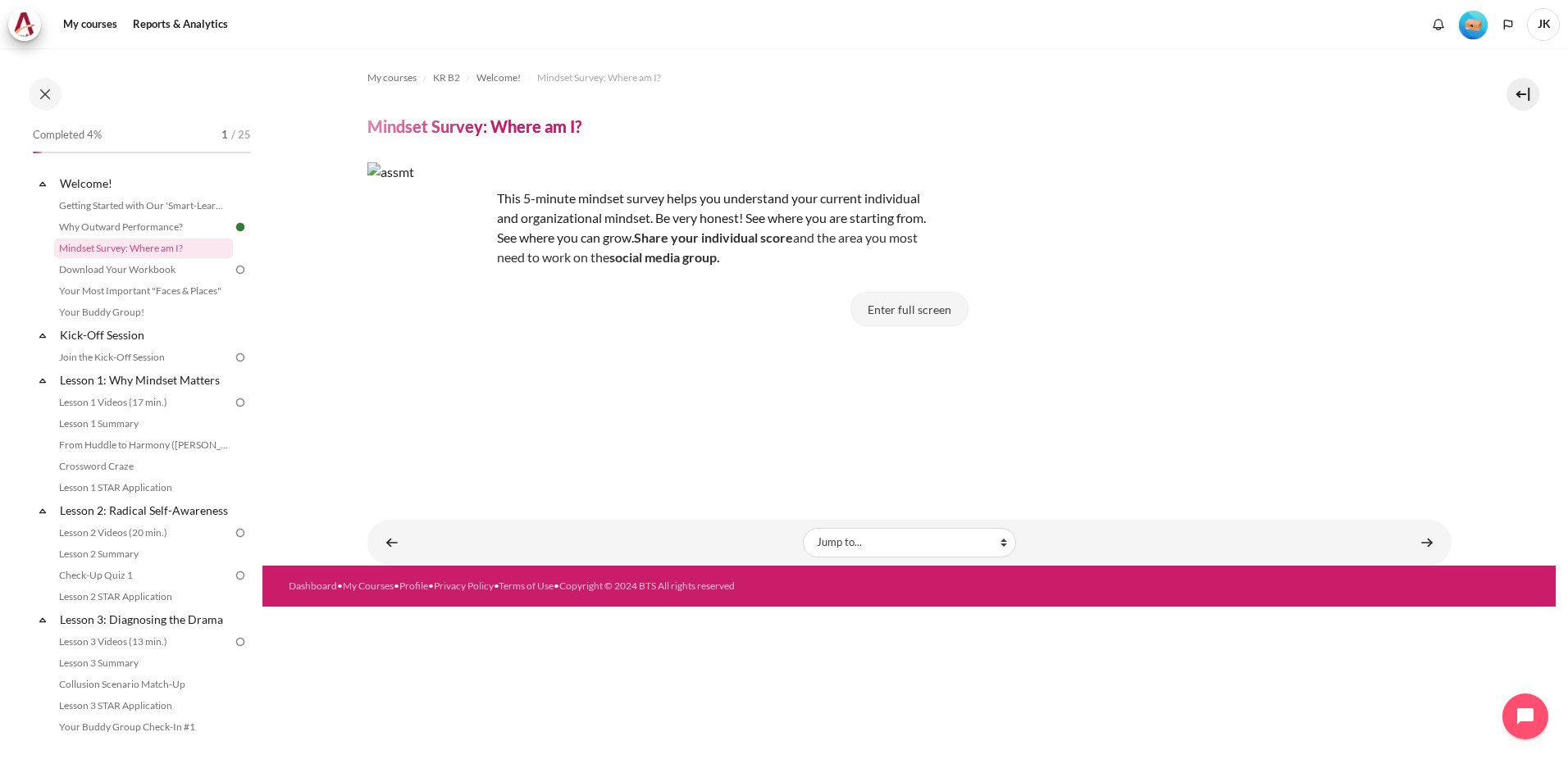
click at [925, 312] on button "Enter full screen" at bounding box center [908, 309] width 118 height 35
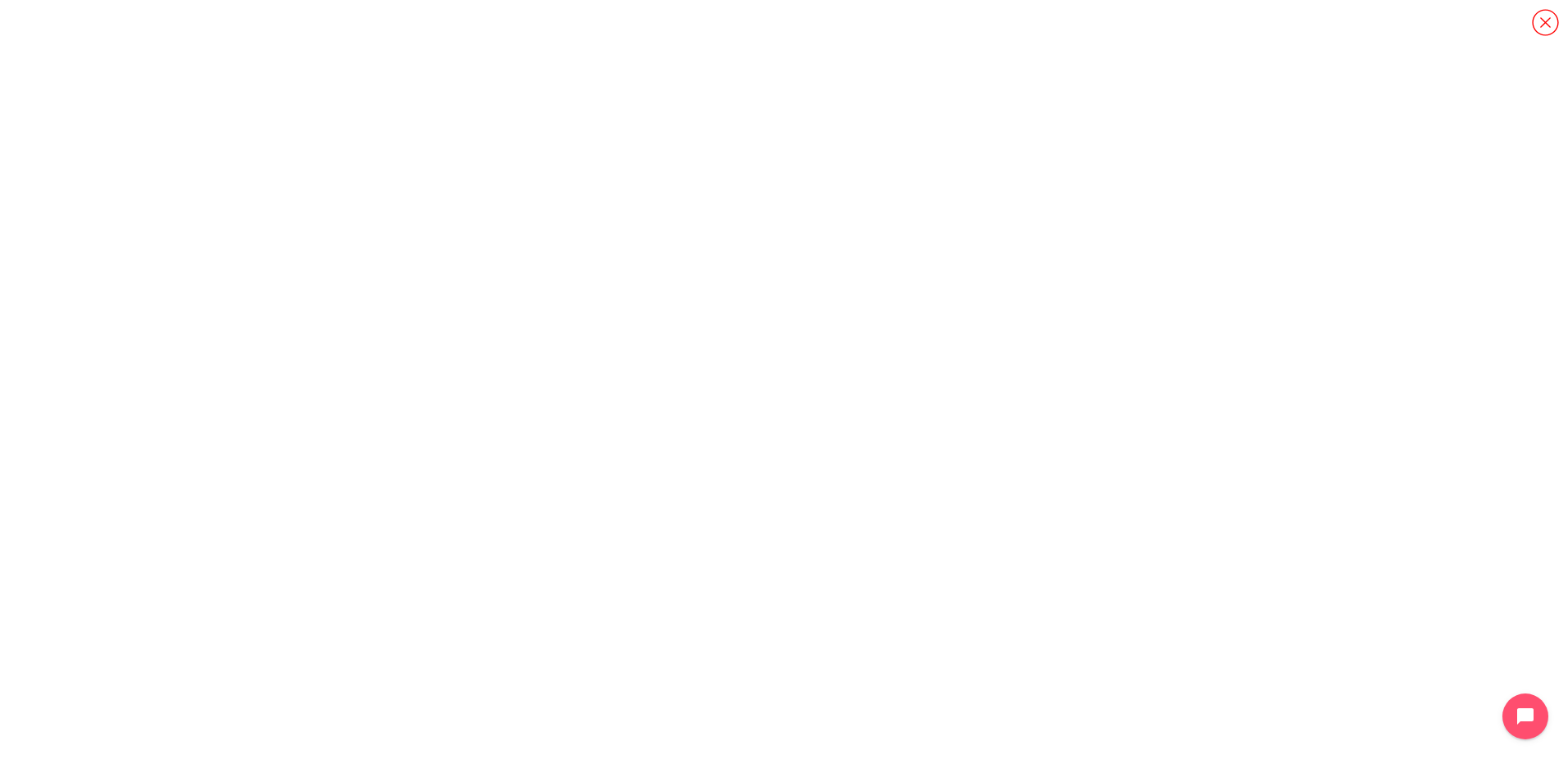
click at [1545, 20] on icon "Content" at bounding box center [1545, 23] width 28 height 28
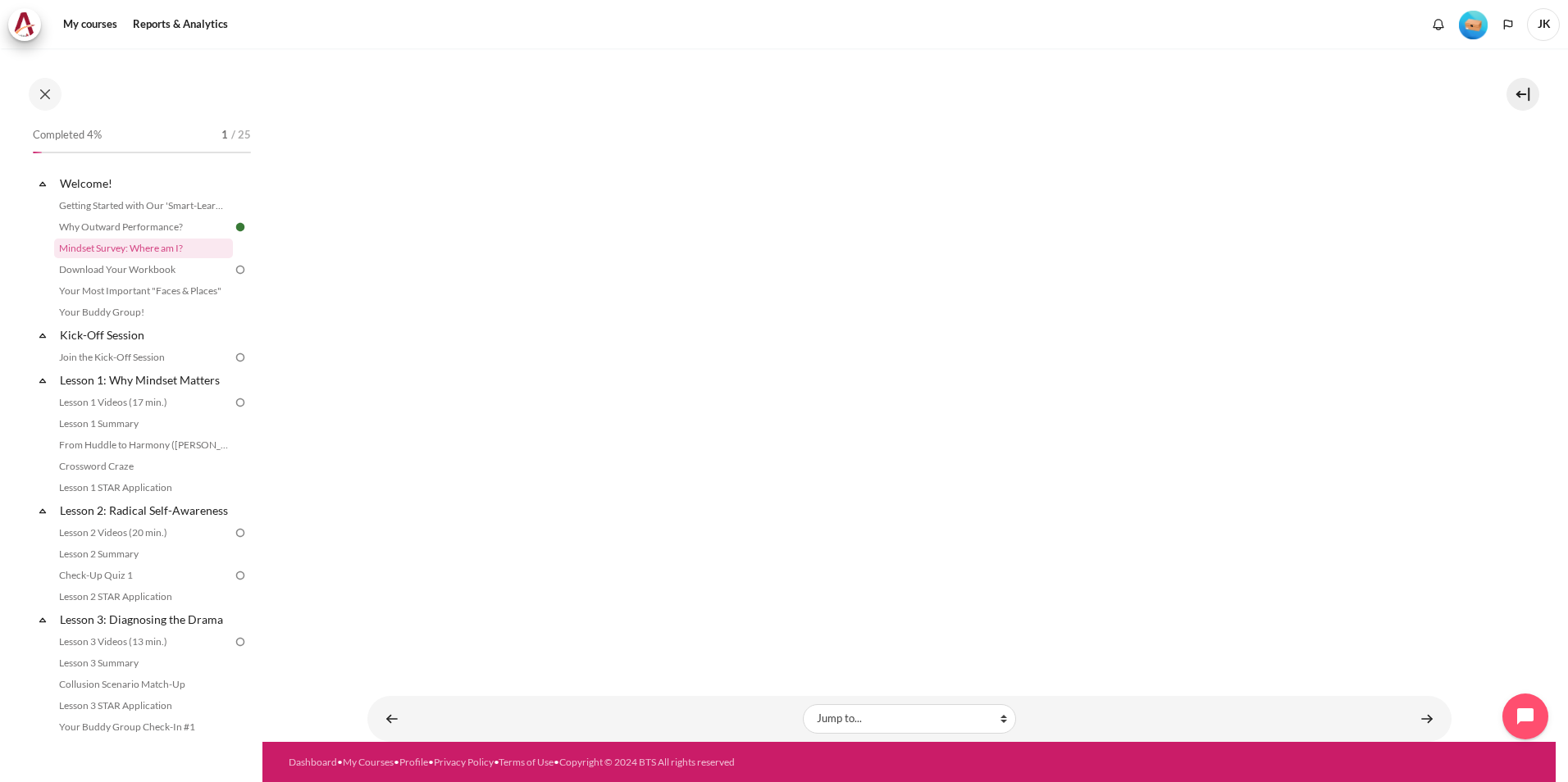
scroll to position [414, 0]
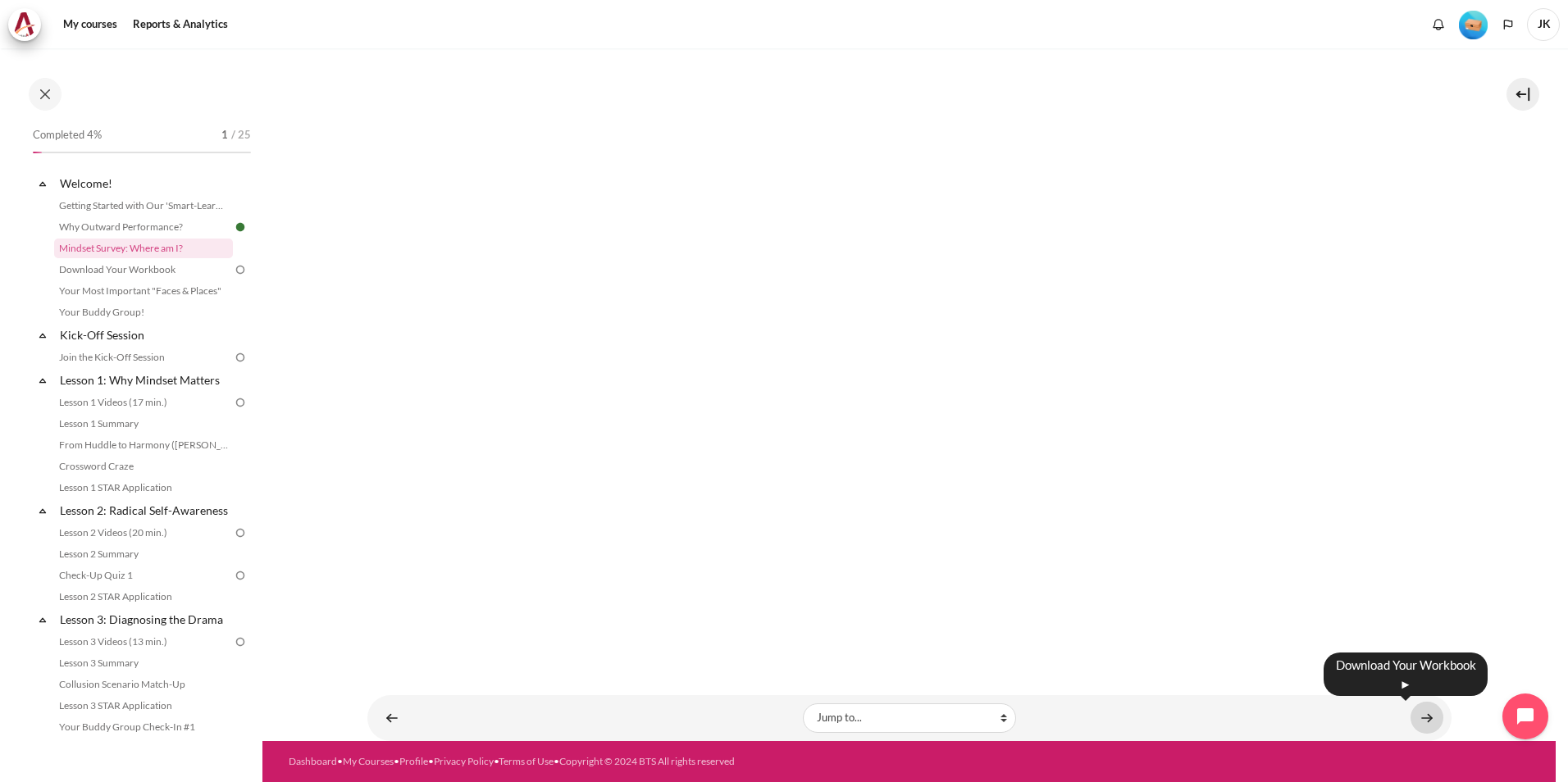
click at [1422, 723] on link "Content" at bounding box center [1427, 718] width 33 height 32
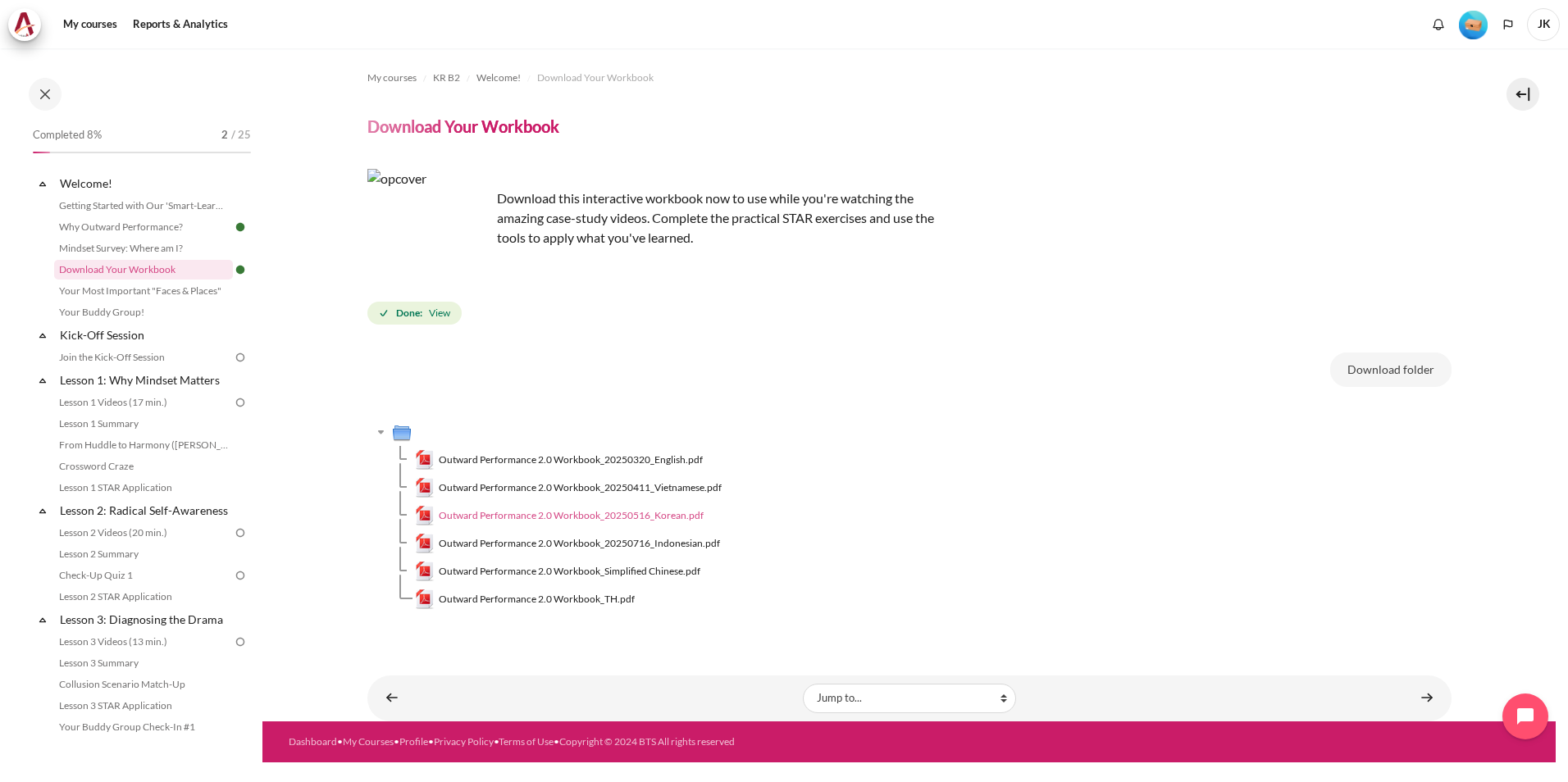
click at [653, 515] on span "Outward Performance 2.0 Workbook_20250516_Korean.pdf" at bounding box center [571, 516] width 265 height 15
click at [1423, 701] on link "Content" at bounding box center [1427, 698] width 33 height 32
